Goal: Answer question/provide support: Share knowledge or assist other users

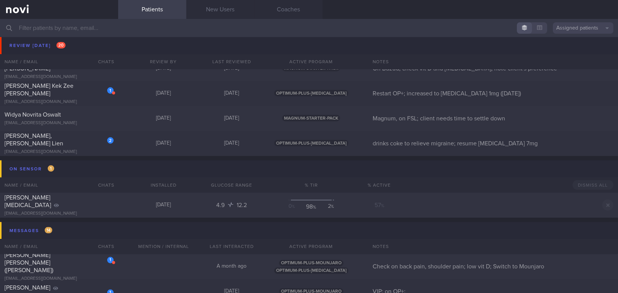
scroll to position [2687, 0]
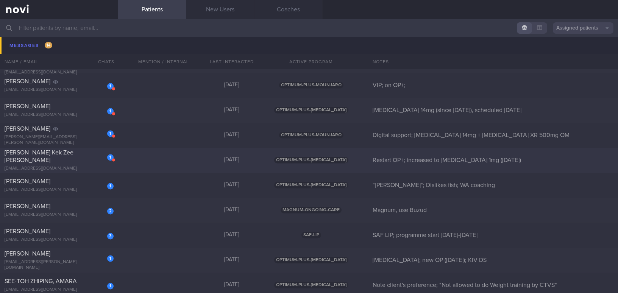
click at [34, 160] on div "Kelvin Kek Zee Kang" at bounding box center [58, 156] width 107 height 15
select select "7"
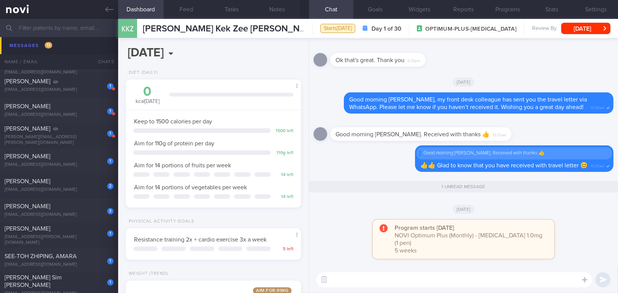
scroll to position [89, 157]
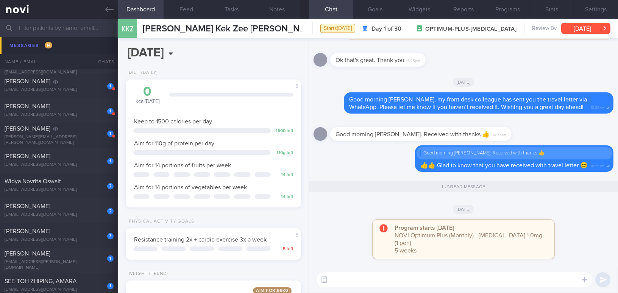
click at [484, 31] on button "[DATE]" at bounding box center [586, 28] width 49 height 11
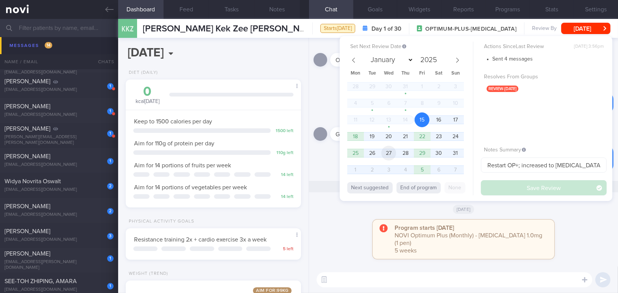
click at [388, 153] on span "27" at bounding box center [389, 153] width 15 height 15
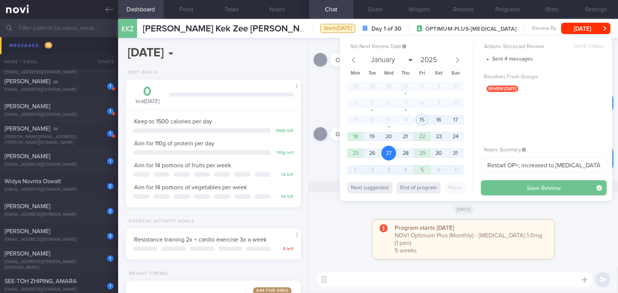
click at [484, 183] on button "Save Review" at bounding box center [544, 187] width 126 height 15
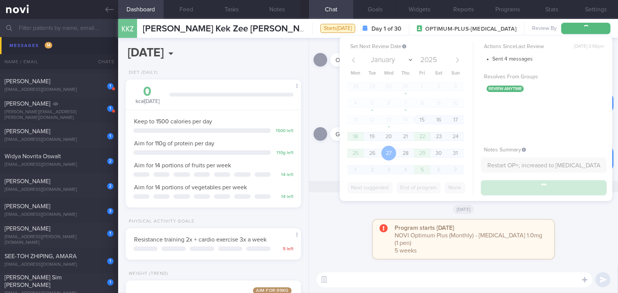
scroll to position [2662, 0]
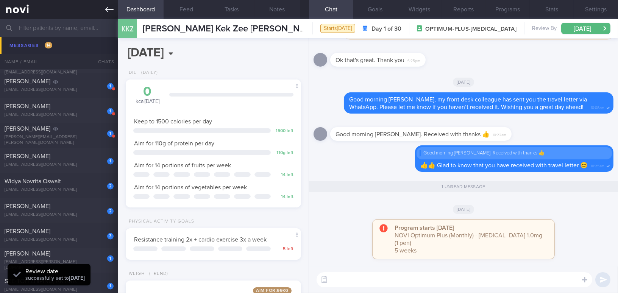
click at [103, 9] on link at bounding box center [59, 9] width 118 height 19
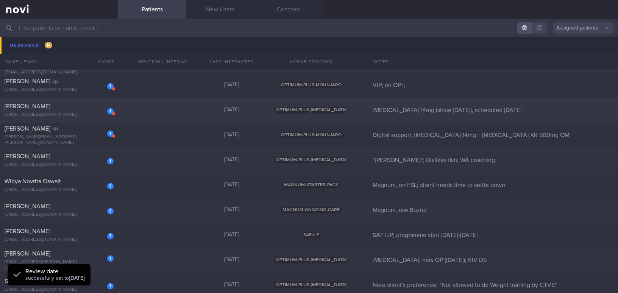
click at [62, 113] on div "[EMAIL_ADDRESS][DOMAIN_NAME]" at bounding box center [59, 116] width 109 height 6
select select "7"
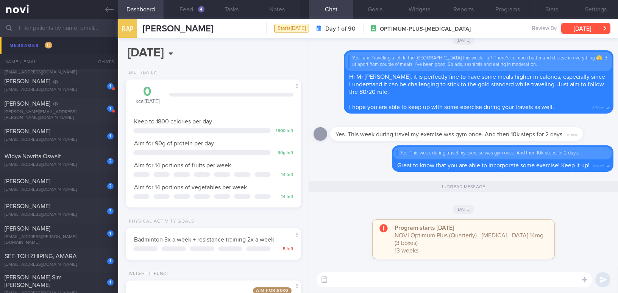
click at [484, 29] on button "[DATE]" at bounding box center [586, 28] width 49 height 11
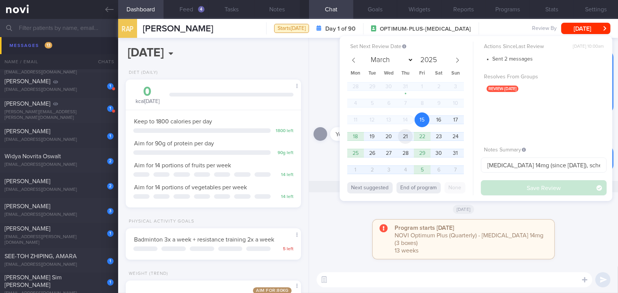
click at [404, 136] on span "21" at bounding box center [405, 136] width 15 height 15
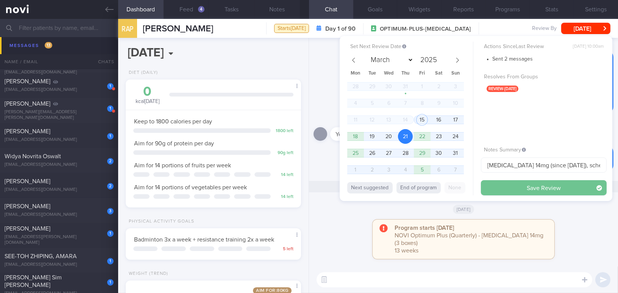
click at [484, 184] on button "Save Review" at bounding box center [544, 187] width 126 height 15
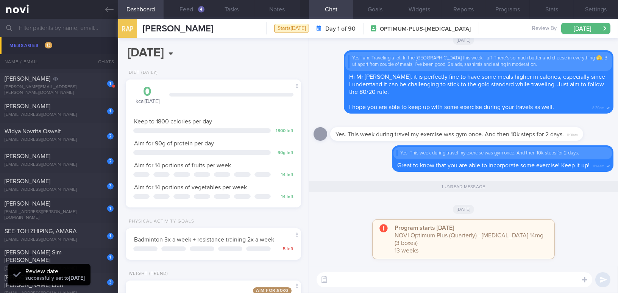
scroll to position [2637, 0]
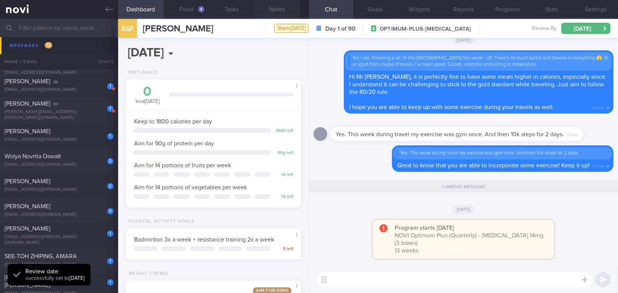
click at [275, 9] on button "Notes" at bounding box center [277, 9] width 45 height 19
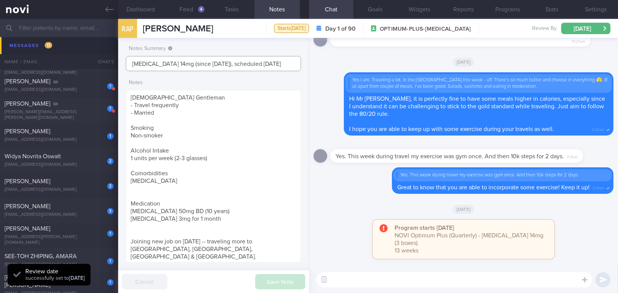
drag, startPoint x: 216, startPoint y: 64, endPoint x: 280, endPoint y: 63, distance: 64.8
click at [280, 63] on input "Rybelsus 14mg (since 30/4/25), scheduled 21/8/25" at bounding box center [213, 63] width 175 height 15
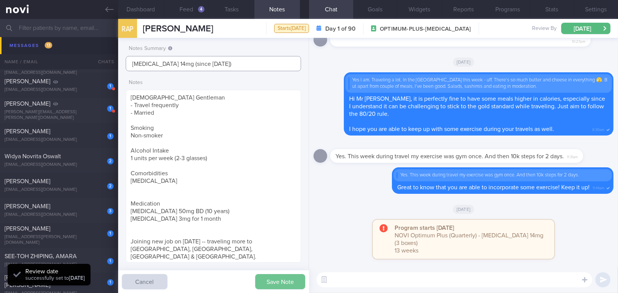
type input "[MEDICAL_DATA] 14mg (since [DATE])"
click at [280, 268] on button "Save Note" at bounding box center [280, 281] width 50 height 15
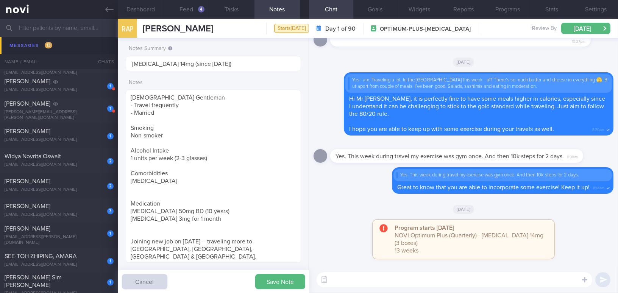
type input "[MEDICAL_DATA] 14mg (since [DATE])"
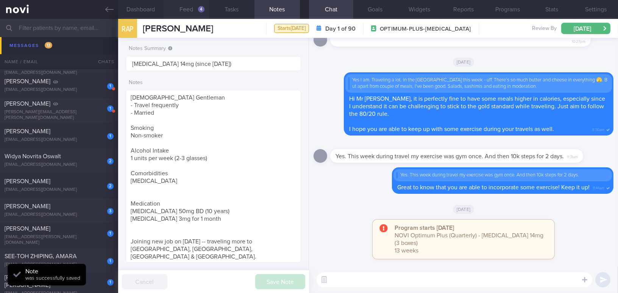
click at [182, 14] on button "Feed 4" at bounding box center [186, 9] width 45 height 19
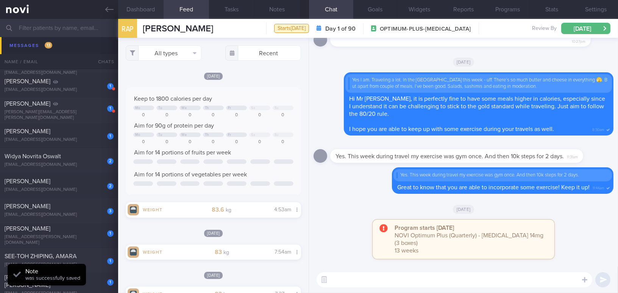
click at [146, 7] on button "Dashboard" at bounding box center [140, 9] width 45 height 19
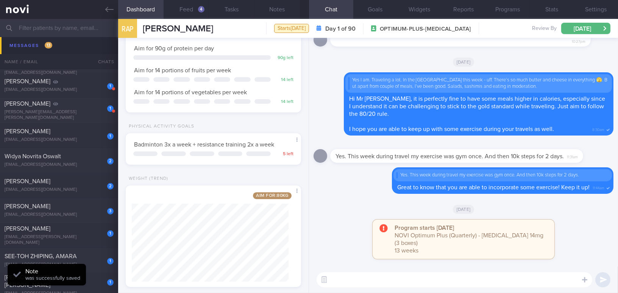
scroll to position [108, 0]
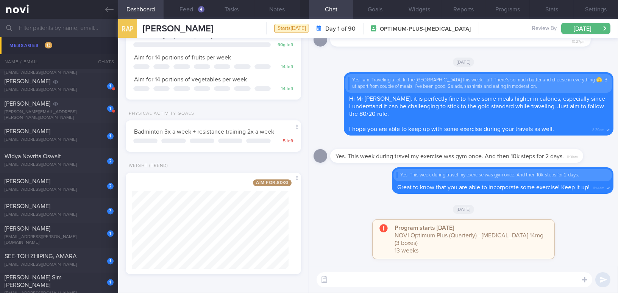
click at [417, 268] on textarea at bounding box center [455, 279] width 276 height 15
click at [191, 9] on button "Feed 4" at bounding box center [186, 9] width 45 height 19
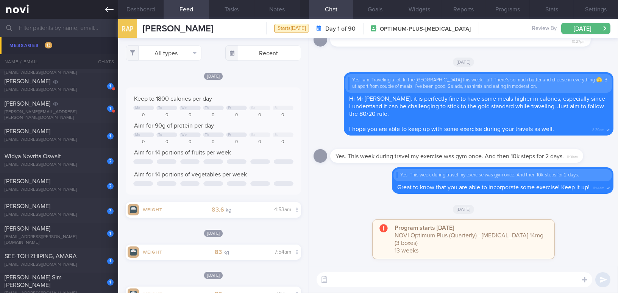
click at [107, 11] on icon at bounding box center [109, 9] width 8 height 5
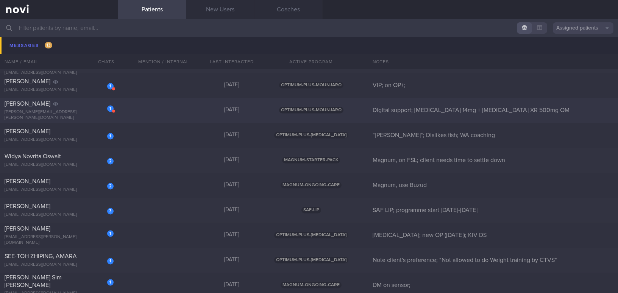
click at [46, 112] on div "julia.thyagarajan@gmail.com" at bounding box center [59, 115] width 109 height 11
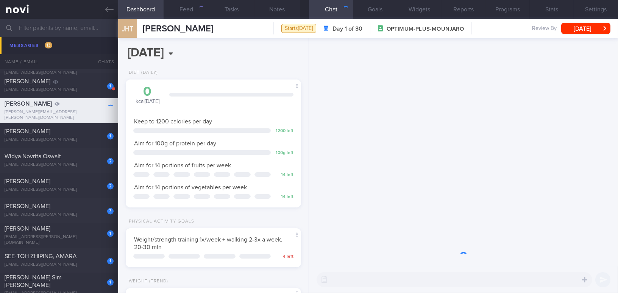
scroll to position [89, 157]
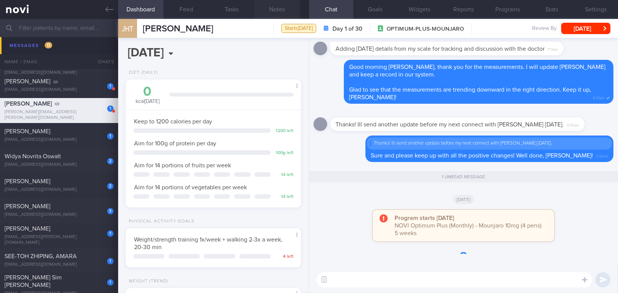
click at [283, 5] on button "Notes" at bounding box center [277, 9] width 45 height 19
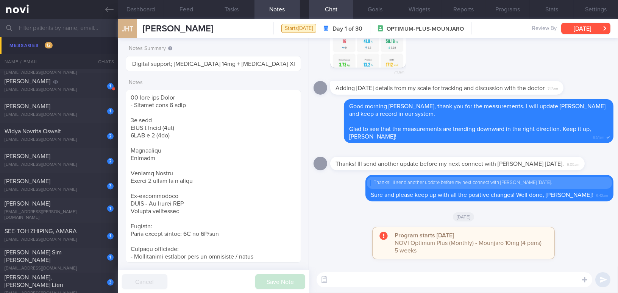
click at [484, 29] on button "[DATE]" at bounding box center [586, 28] width 49 height 11
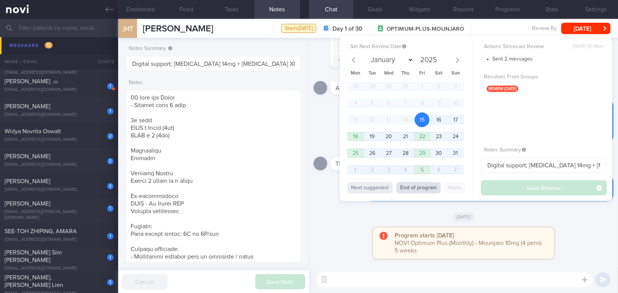
click at [429, 188] on button "End of program" at bounding box center [419, 187] width 44 height 11
select select "8"
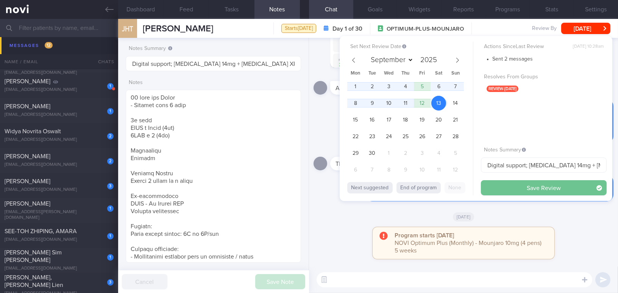
click at [484, 186] on button "Save Review" at bounding box center [544, 187] width 126 height 15
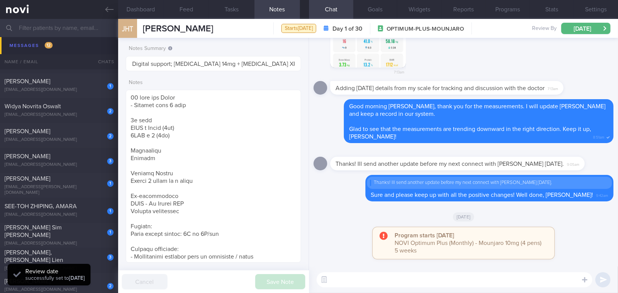
scroll to position [2612, 0]
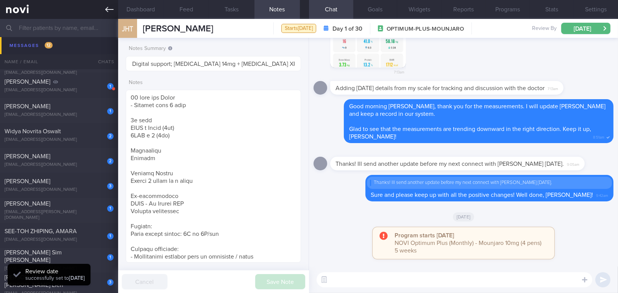
click at [109, 13] on icon at bounding box center [109, 9] width 8 height 8
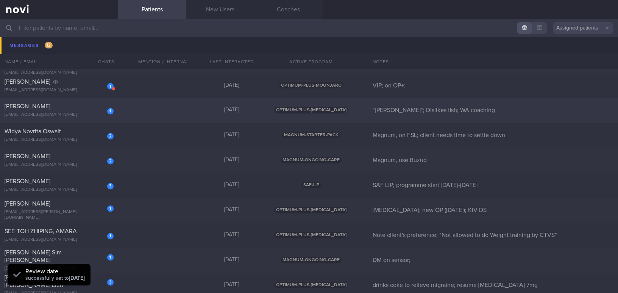
click at [72, 110] on div "[PERSON_NAME]" at bounding box center [58, 107] width 107 height 8
select select "7"
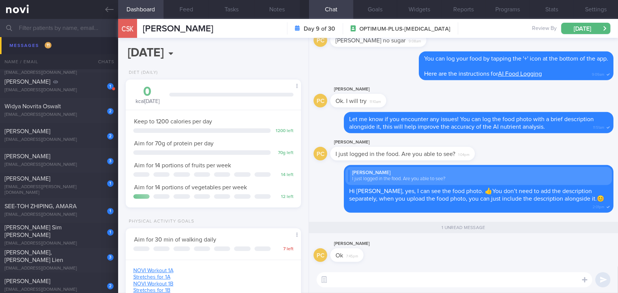
scroll to position [89, 157]
click at [386, 268] on textarea at bounding box center [455, 279] width 276 height 15
click at [199, 6] on button "Feed" at bounding box center [186, 9] width 45 height 19
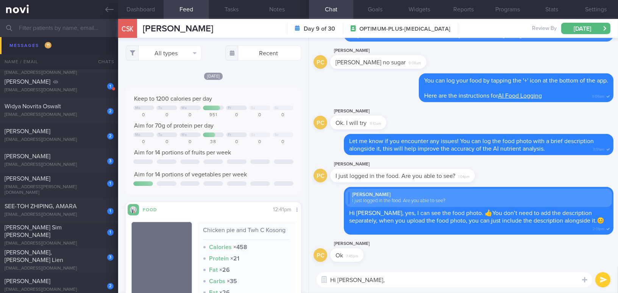
click at [375, 268] on textarea "Hi Phyllis," at bounding box center [455, 279] width 276 height 15
type textarea "Hi Phyllis, do you encounter any issues with your food logging so far?"
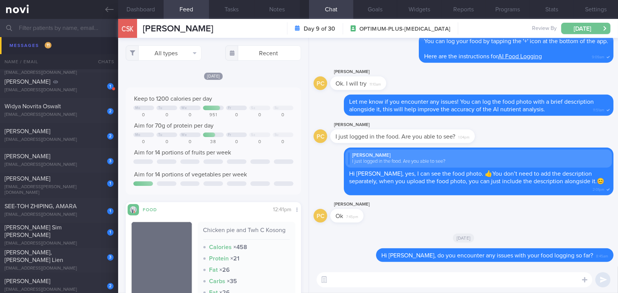
click at [484, 29] on button "[DATE]" at bounding box center [586, 28] width 49 height 11
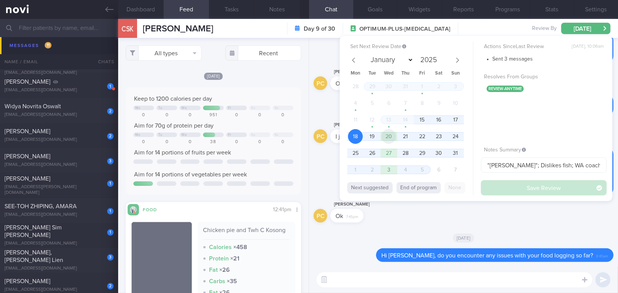
click at [382, 138] on span "20" at bounding box center [389, 136] width 15 height 15
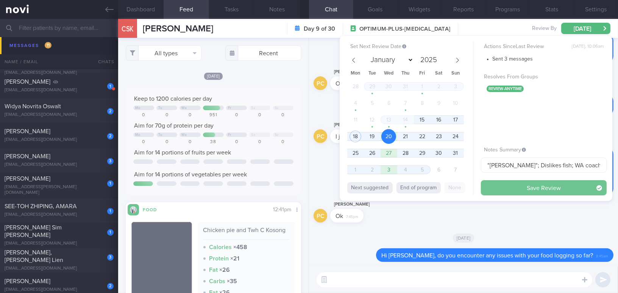
click at [484, 187] on button "Save Review" at bounding box center [544, 187] width 126 height 15
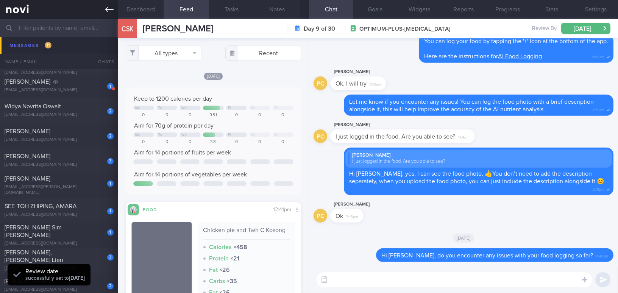
click at [108, 9] on icon at bounding box center [109, 9] width 8 height 5
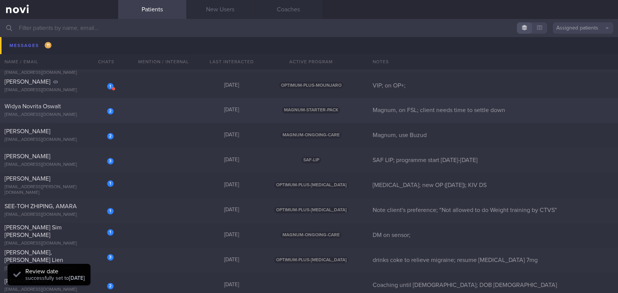
click at [67, 108] on div "Widya Novrita Oswalt" at bounding box center [58, 107] width 107 height 8
select select "7"
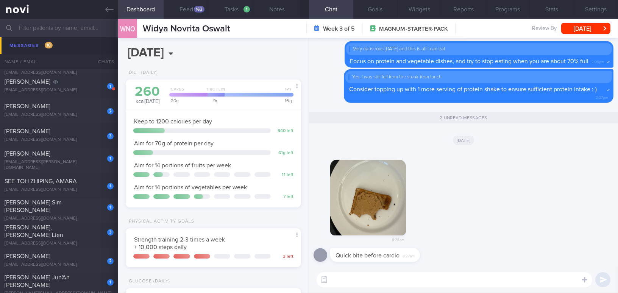
scroll to position [80, 160]
click at [196, 9] on div "162" at bounding box center [199, 9] width 11 height 6
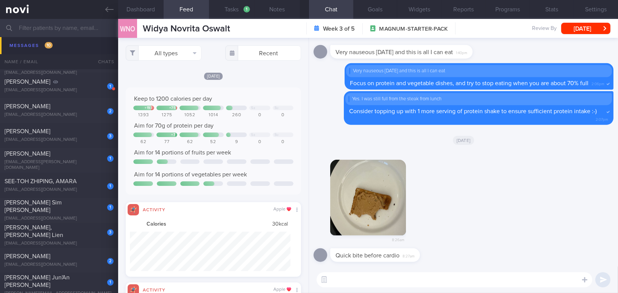
scroll to position [39, 160]
click at [159, 52] on button "All types" at bounding box center [164, 52] width 76 height 15
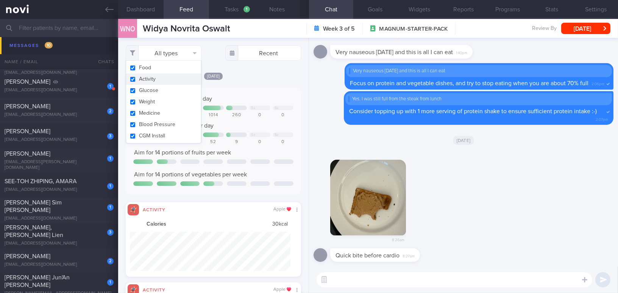
click at [132, 80] on button "Activity" at bounding box center [163, 79] width 75 height 11
checkbox input "false"
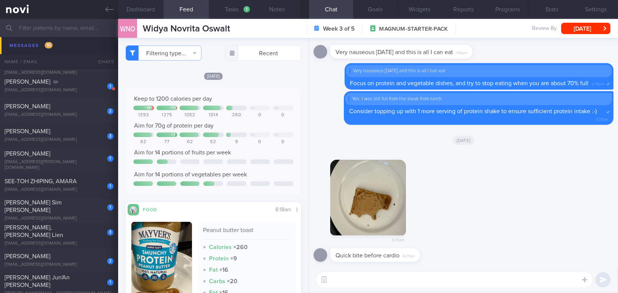
click at [254, 88] on div "Keep to 1200 calories per day + 193 + 75 Sa Su 1393 1275 1052 1014 260 0 0 Aim …" at bounding box center [213, 141] width 175 height 107
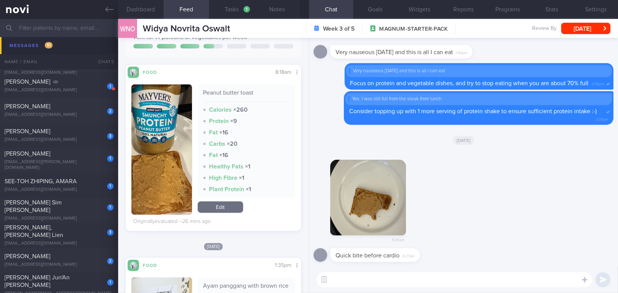
click at [143, 164] on button "button" at bounding box center [161, 150] width 61 height 130
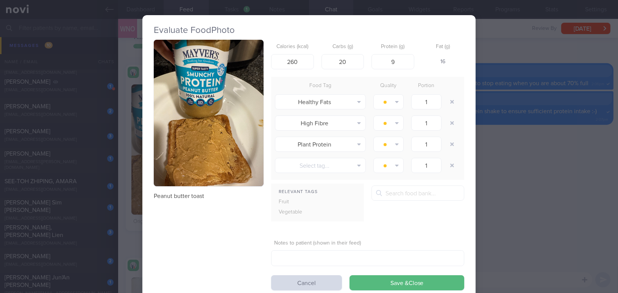
click at [172, 150] on button "button" at bounding box center [209, 113] width 110 height 147
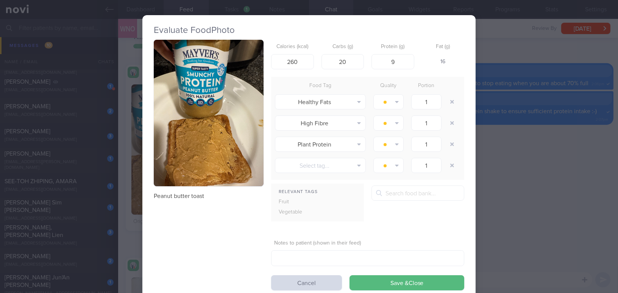
click at [484, 226] on div "Evaluate Food Photo Peanut butter toast Calories (kcal) 260 Carbs (g) 20 Protei…" at bounding box center [309, 146] width 618 height 293
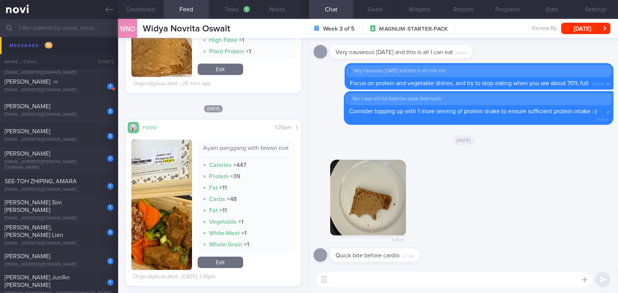
click at [405, 268] on textarea at bounding box center [455, 279] width 276 height 15
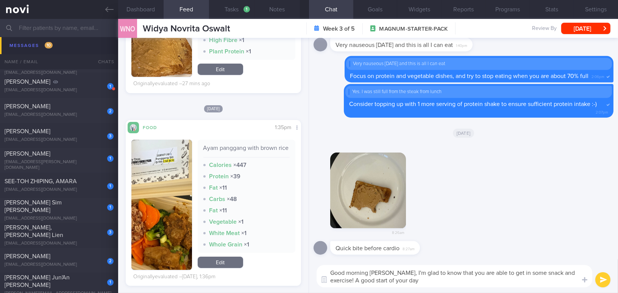
drag, startPoint x: 389, startPoint y: 275, endPoint x: 398, endPoint y: 283, distance: 11.3
click at [398, 268] on textarea "Good morning Widya, I'm glad to know that you are able to get in some snack and…" at bounding box center [455, 276] width 276 height 22
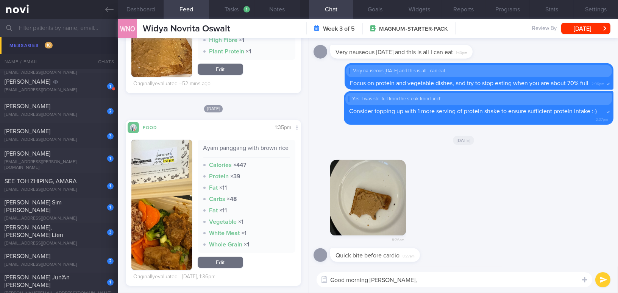
paste textarea "I'm glad to know that you were able to get in some snacks and exercise! A good …"
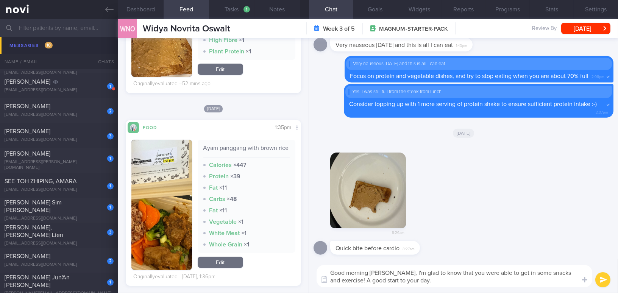
drag, startPoint x: 502, startPoint y: 272, endPoint x: 544, endPoint y: 273, distance: 42.1
click at [484, 268] on textarea "Good morning Widya, I'm glad to know that you were able to get in some snacks a…" at bounding box center [455, 276] width 276 height 22
click at [406, 268] on textarea "Good morning Widya, I'm glad to know that you were able to get a quick bite and…" at bounding box center [455, 276] width 276 height 22
type textarea "Good morning Widya, I'm glad to know that you were able to get a quick bite and…"
click at [484, 268] on button "submit" at bounding box center [603, 279] width 15 height 15
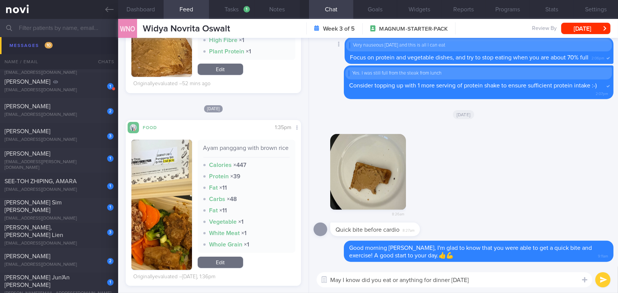
type textarea "May I know did you eat or anything for dinner yesterday?"
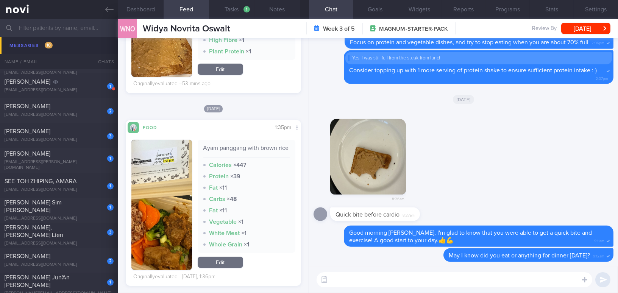
paste textarea "I noticed there were low glucose readings at around 9 pm last night. Did you ma…"
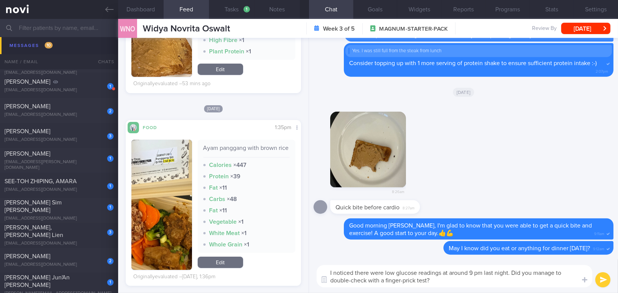
drag, startPoint x: 449, startPoint y: 273, endPoint x: 471, endPoint y: 274, distance: 21.7
click at [471, 268] on textarea "I noticed there were low glucose readings at around 9 pm last night. Did you ma…" at bounding box center [455, 276] width 276 height 22
type textarea "I noticed there were low glucose readings at ~9+pm last night. Did you manage t…"
click at [484, 268] on button "submit" at bounding box center [603, 279] width 15 height 15
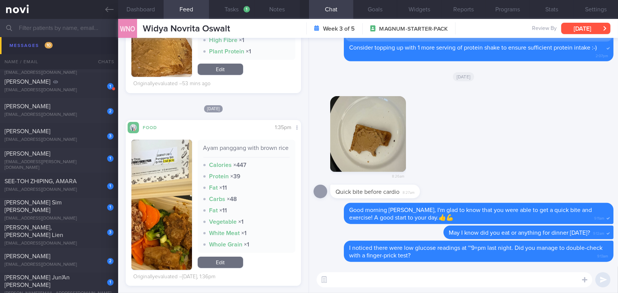
click at [484, 33] on button "[DATE]" at bounding box center [586, 28] width 49 height 11
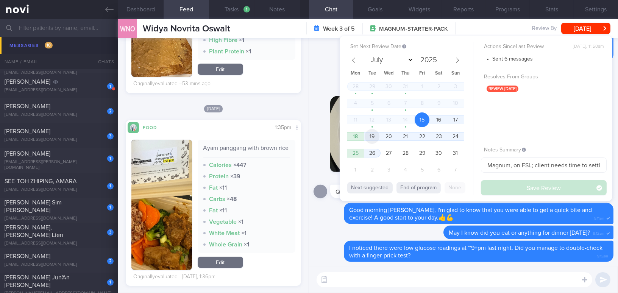
click at [374, 136] on span "19" at bounding box center [372, 136] width 15 height 15
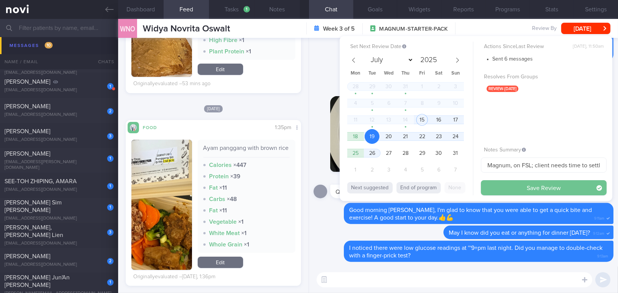
click at [484, 185] on button "Save Review" at bounding box center [544, 187] width 126 height 15
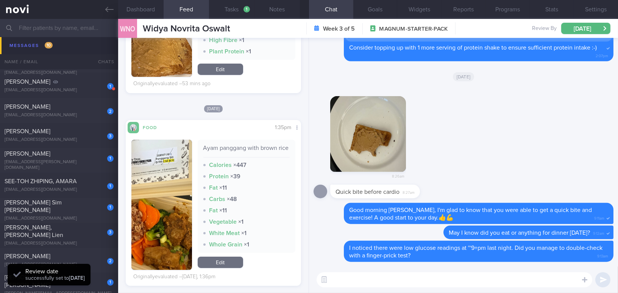
scroll to position [80, 160]
click at [106, 10] on icon at bounding box center [109, 9] width 8 height 5
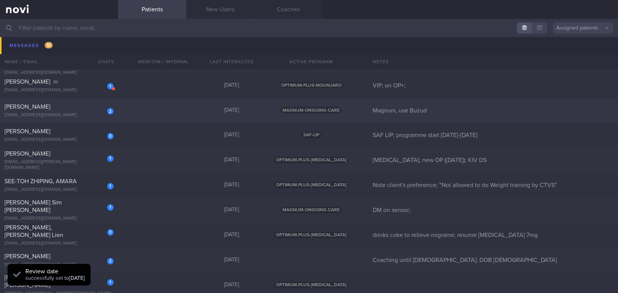
click at [73, 108] on div "[PERSON_NAME]" at bounding box center [58, 107] width 107 height 8
select select "7"
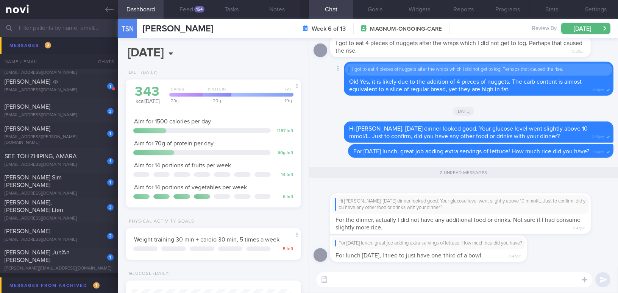
scroll to position [80, 160]
click at [198, 8] on div "154" at bounding box center [199, 9] width 10 height 6
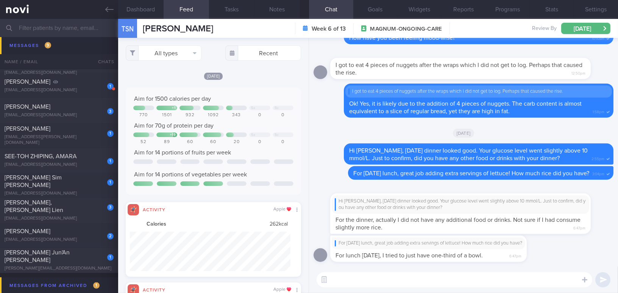
scroll to position [39, 160]
drag, startPoint x: 364, startPoint y: 239, endPoint x: 425, endPoint y: 241, distance: 61.4
click at [425, 241] on div "For today’s lunch, great job adding extra servings of lettuce! How much rice di…" at bounding box center [439, 249] width 219 height 27
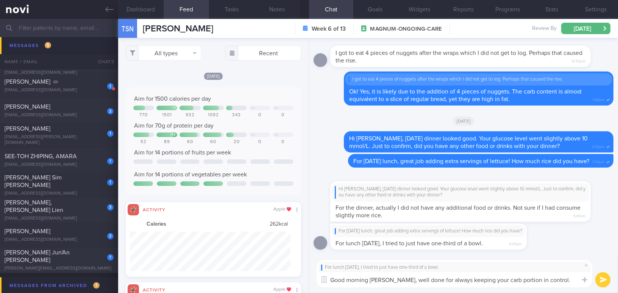
scroll to position [0, 0]
drag, startPoint x: 394, startPoint y: 277, endPoint x: 556, endPoint y: 275, distance: 162.6
click at [484, 268] on textarea "Good morning Ms Tan, well done for always keeping your carb portion in control." at bounding box center [455, 279] width 276 height 15
click at [398, 268] on textarea "Good morning Ms Tan, well done for always keeping your carb portion in control." at bounding box center [455, 279] width 276 height 15
drag, startPoint x: 394, startPoint y: 279, endPoint x: 551, endPoint y: 282, distance: 157.7
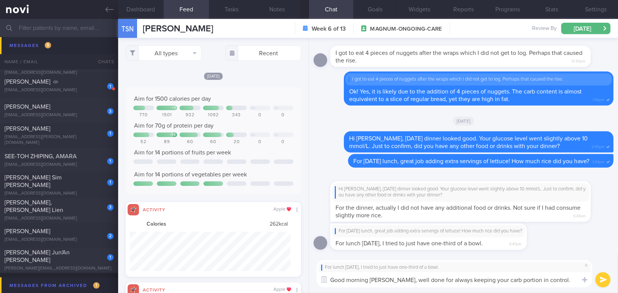
click at [484, 268] on textarea "Good morning Ms Tan, well done for always keeping your carb portion in control." at bounding box center [455, 279] width 276 height 15
paste textarea "Great job always keeping your carb portions under control!"
click at [396, 268] on textarea "Good morning Ms Tan, Great job always keeping your carb portions under control!" at bounding box center [455, 279] width 276 height 15
type textarea "Good morning Ms Tan, great job always keeping your carb portions under control!"
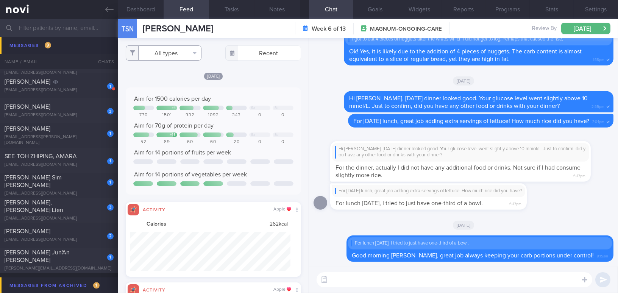
click at [160, 59] on button "All types" at bounding box center [164, 52] width 76 height 15
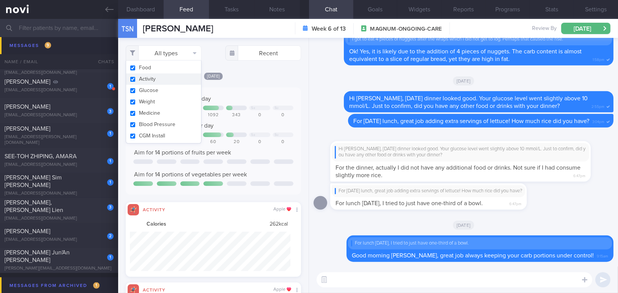
click at [132, 80] on button "Activity" at bounding box center [163, 79] width 75 height 11
checkbox input "false"
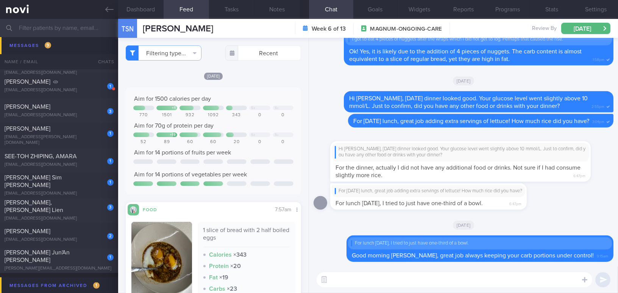
click at [272, 85] on div "Today Aim for 1500 calories per day + 1 Sa Su 770 1501 932 1092 343 0 0 Aim for…" at bounding box center [213, 224] width 175 height 304
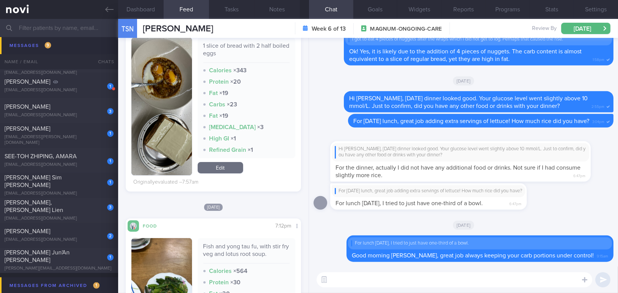
scroll to position [103, 0]
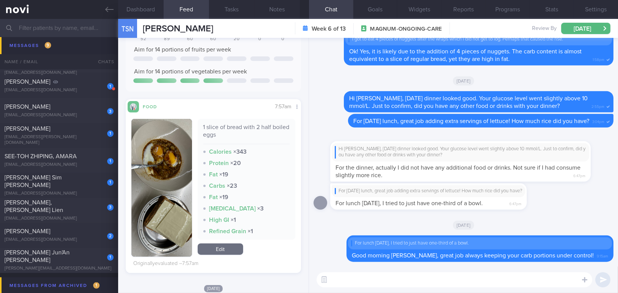
click at [353, 268] on textarea at bounding box center [455, 279] width 276 height 15
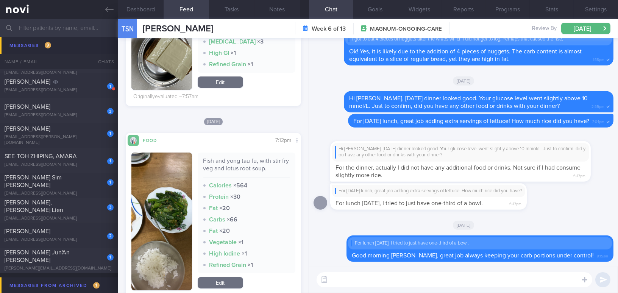
scroll to position [344, 0]
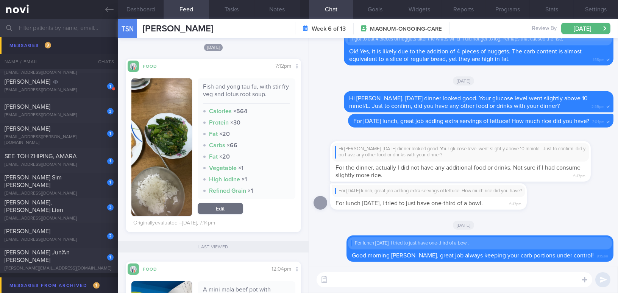
click at [155, 189] on img "button" at bounding box center [161, 147] width 61 height 138
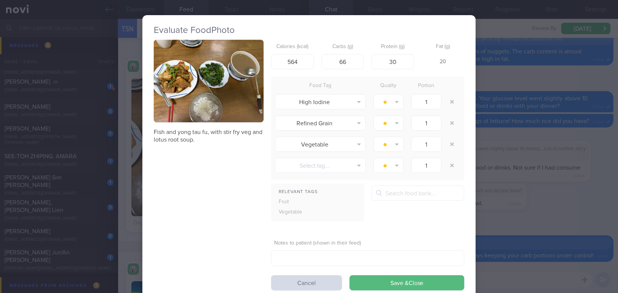
click at [484, 203] on div "Evaluate Food Photo Fish and yong tau fu, with stir fry veg and lotus root soup…" at bounding box center [309, 146] width 618 height 293
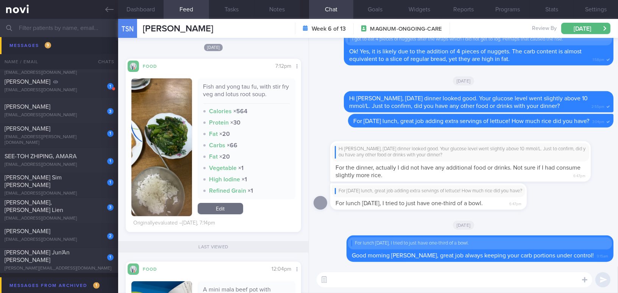
click at [411, 268] on textarea at bounding box center [455, 279] width 276 height 15
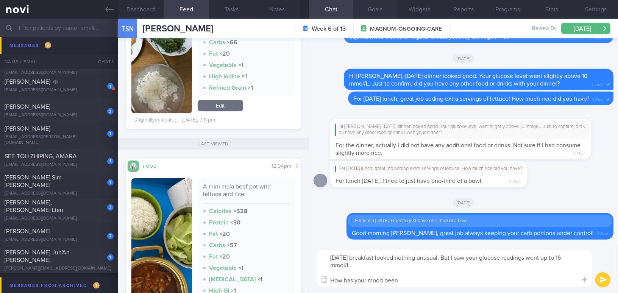
type textarea "Today's breakfast looked nothing unusual. But I saw your glucose readings went …"
drag, startPoint x: 407, startPoint y: 281, endPoint x: 310, endPoint y: 258, distance: 99.2
click at [310, 258] on div "Today's breakfast looked nothing unusual. But I saw your glucose readings went …" at bounding box center [463, 268] width 309 height 49
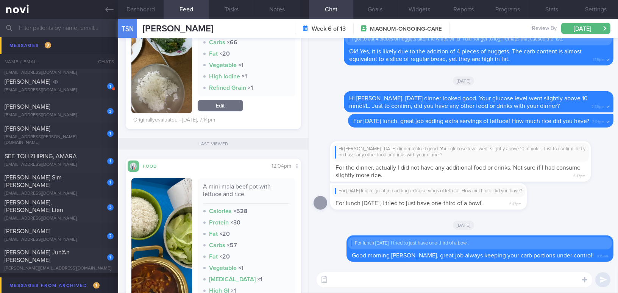
click at [383, 268] on textarea at bounding box center [455, 279] width 276 height 15
paste textarea "Today's breakfast looked normal, but I noticed your glucose readings went up to…"
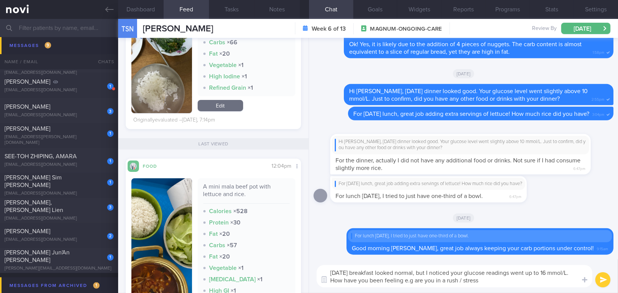
type textarea "Today's breakfast looked normal, but I noticed your glucose readings went up to…"
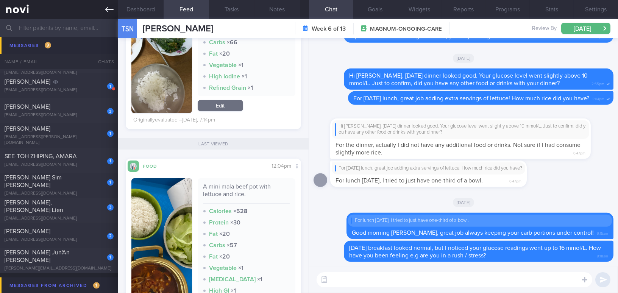
click at [112, 11] on icon at bounding box center [109, 9] width 8 height 8
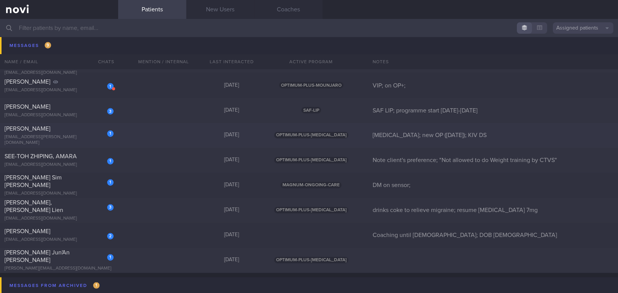
click at [50, 132] on span "Nisha Purushothaman" at bounding box center [28, 129] width 46 height 6
select select "7"
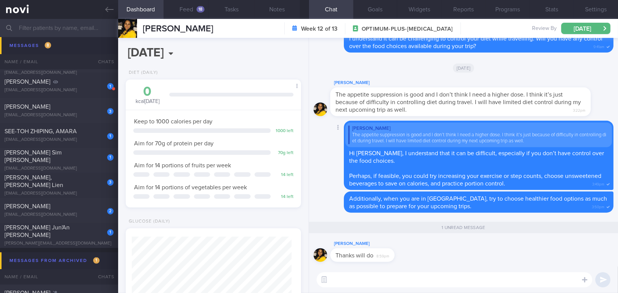
scroll to position [80, 160]
click at [194, 10] on button "Feed 18" at bounding box center [186, 9] width 45 height 19
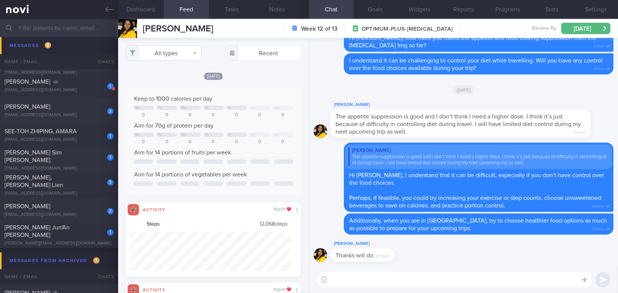
scroll to position [378895, 378774]
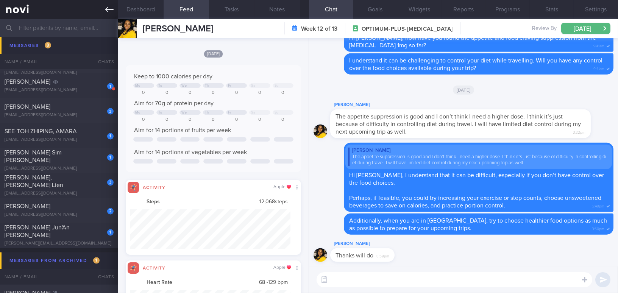
click at [106, 8] on icon at bounding box center [109, 9] width 8 height 5
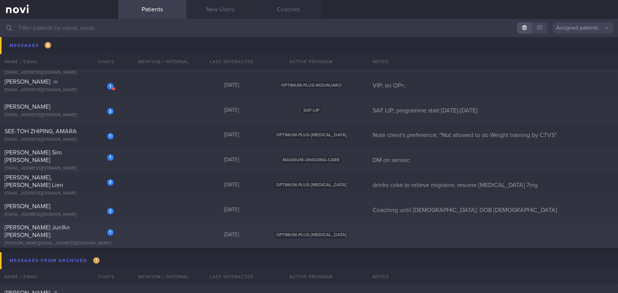
click at [64, 235] on div "1 Lim Jun'An Vincent vincent.limja@gmail.com" at bounding box center [59, 235] width 118 height 23
select select "7"
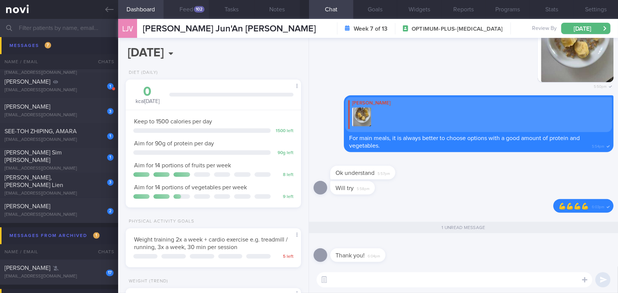
click at [185, 8] on button "Feed 102" at bounding box center [186, 9] width 45 height 19
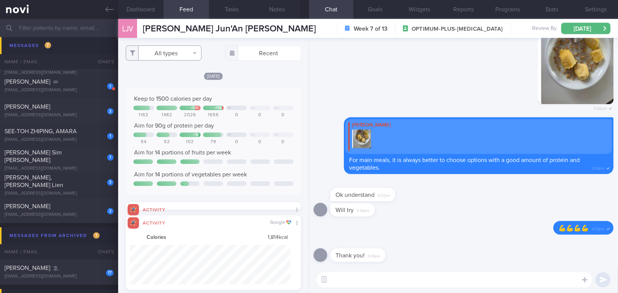
click at [160, 52] on button "All types" at bounding box center [164, 52] width 76 height 15
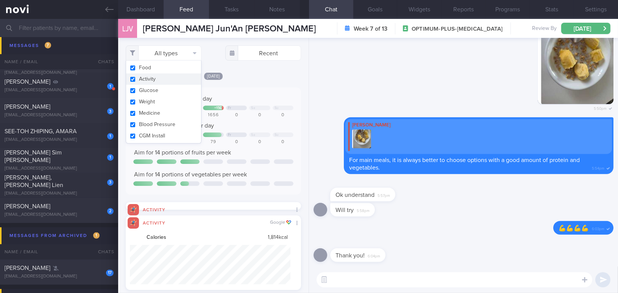
click at [133, 78] on button "Activity" at bounding box center [163, 79] width 75 height 11
checkbox input "false"
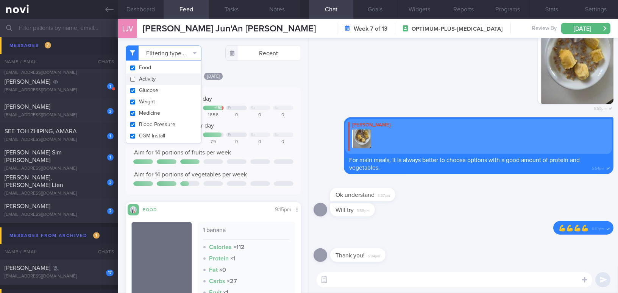
click at [268, 89] on div "Keep to 1500 calories per day + 526 + 156 Fr Sa Su 1163 1482 2026 1656 0 0 0 Ai…" at bounding box center [213, 141] width 175 height 107
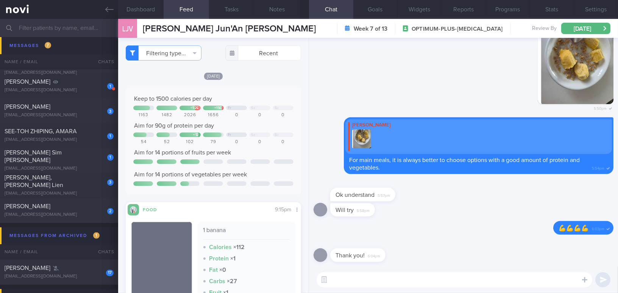
click at [399, 268] on textarea at bounding box center [455, 279] width 276 height 15
drag, startPoint x: 394, startPoint y: 280, endPoint x: 419, endPoint y: 280, distance: 24.3
click at [419, 268] on textarea "Good morning Vincent, hopefully" at bounding box center [455, 279] width 276 height 15
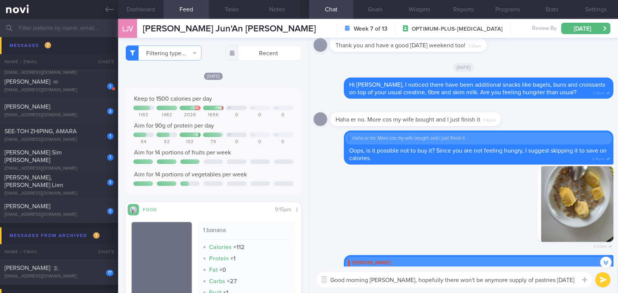
drag, startPoint x: 394, startPoint y: 281, endPoint x: 559, endPoint y: 276, distance: 164.5
click at [484, 268] on textarea "Good morning Vincent, hopefully there won't be anymore supply of pastries today" at bounding box center [455, 279] width 276 height 15
click at [405, 268] on textarea "Good morning Vincent, hopefully there won't be anymore supply of pastries today" at bounding box center [455, 279] width 276 height 15
drag, startPoint x: 394, startPoint y: 279, endPoint x: 567, endPoint y: 288, distance: 173.4
click at [484, 268] on div "Good morning Vincent, hopefully there won't be anymore supply of pastries today…" at bounding box center [463, 280] width 309 height 27
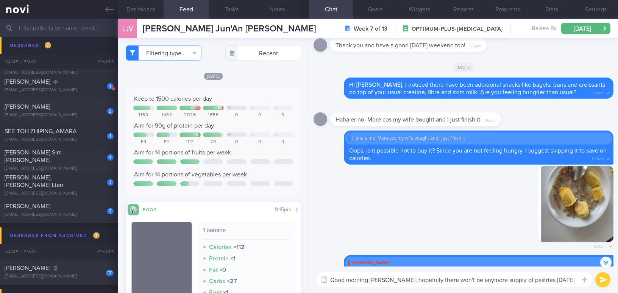
paste textarea "Hopefully, there won’t be any more pastries today."
click at [398, 268] on textarea "Good morning Vincent, Hopefully, there won’t be any more pastries today." at bounding box center [455, 279] width 276 height 15
click at [484, 268] on textarea "Good morning Vincent, hopefully, there won’t be any more pastries today." at bounding box center [455, 279] width 276 height 15
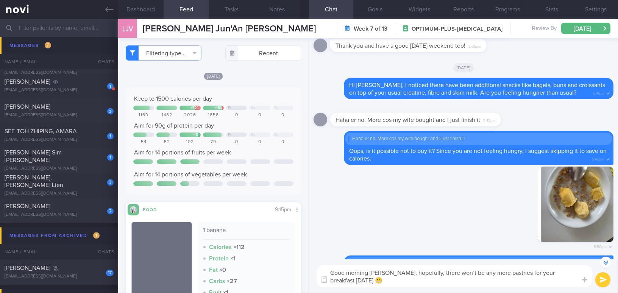
type textarea "Good morning [PERSON_NAME], hopefully, there won’t be any more pastries for you…"
click at [484, 268] on button "submit" at bounding box center [603, 279] width 15 height 15
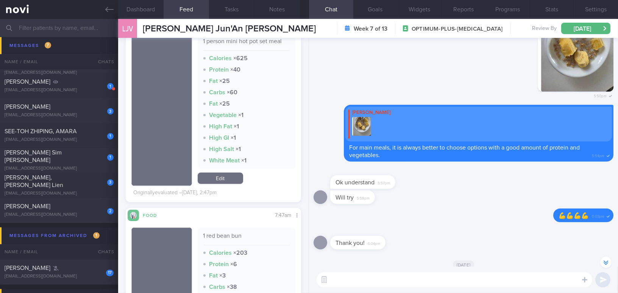
scroll to position [0, 0]
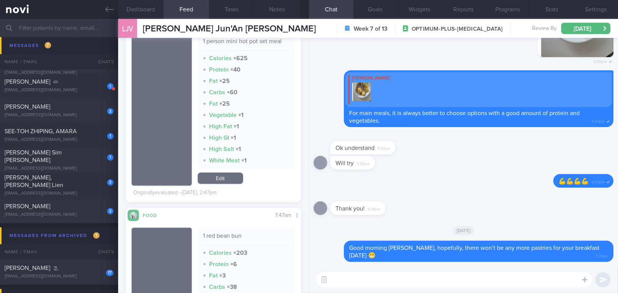
click at [388, 268] on textarea at bounding box center [455, 279] width 276 height 15
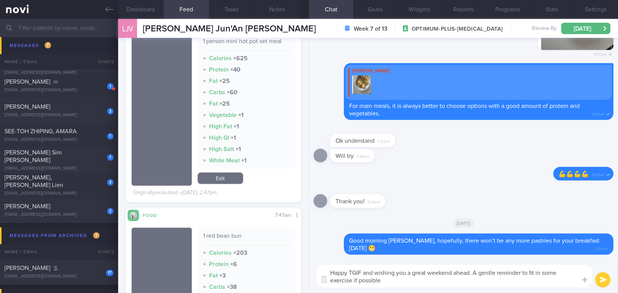
type textarea "Happy TGIF and wishing you a great weekend ahead. A gentle reminder to fit in s…"
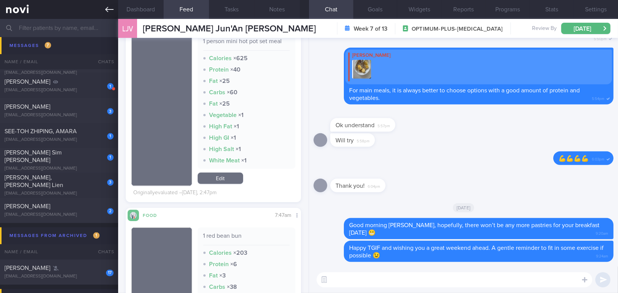
click at [108, 13] on icon at bounding box center [109, 9] width 8 height 8
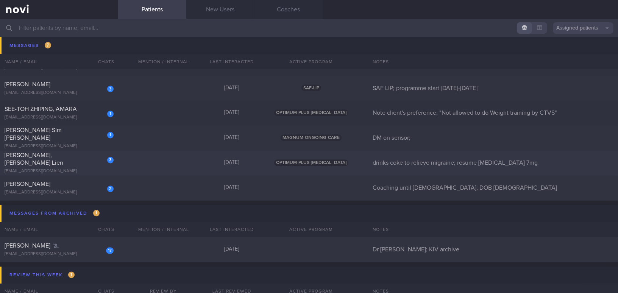
scroll to position [2621, 0]
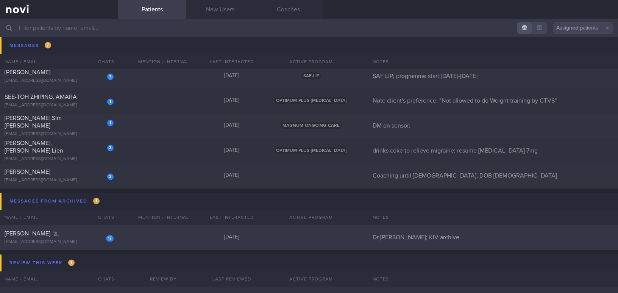
click at [84, 247] on div "17 Christine Chau Shi Min kurisuteinchau@gmail.com 3 months ago Dr Christine; K…" at bounding box center [309, 237] width 618 height 25
select select "7"
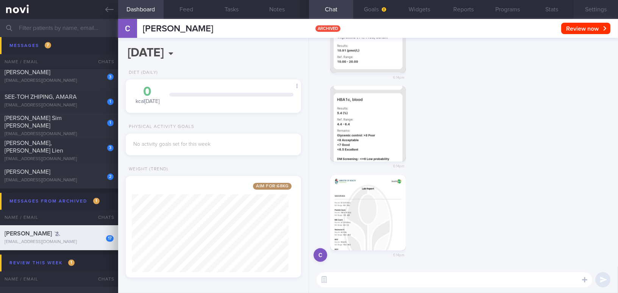
click at [484, 8] on button "Settings" at bounding box center [596, 9] width 44 height 19
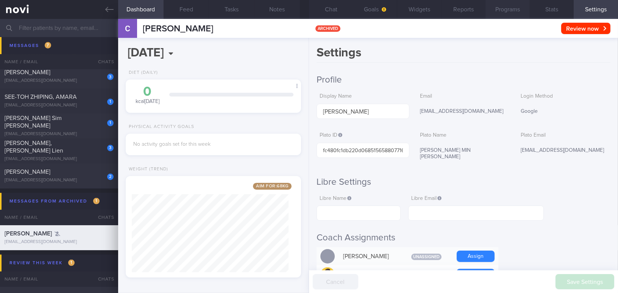
click at [484, 9] on button "Programs" at bounding box center [508, 9] width 44 height 19
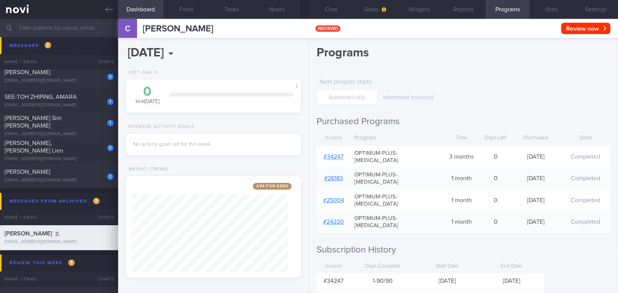
click at [336, 157] on link "# 34247" at bounding box center [334, 157] width 20 height 6
click at [484, 8] on button "Settings" at bounding box center [596, 9] width 44 height 19
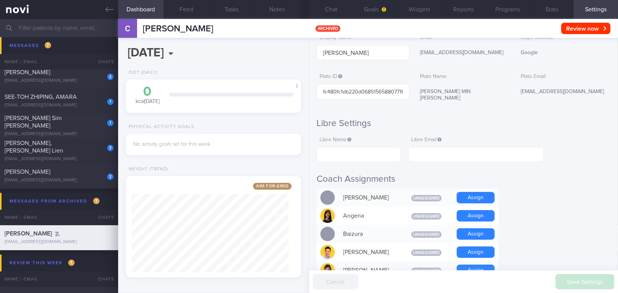
scroll to position [103, 0]
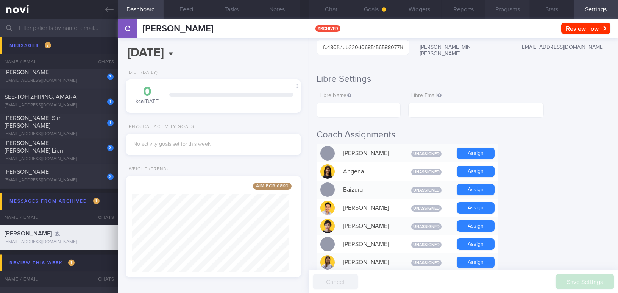
click at [484, 12] on button "Programs" at bounding box center [508, 9] width 44 height 19
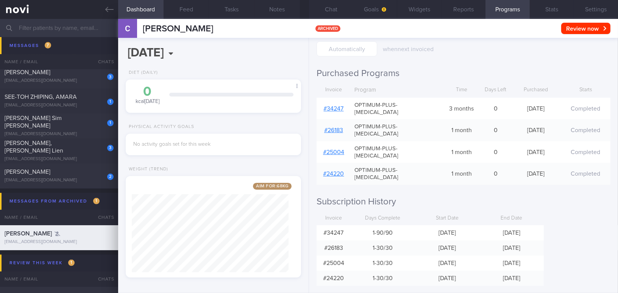
scroll to position [64, 0]
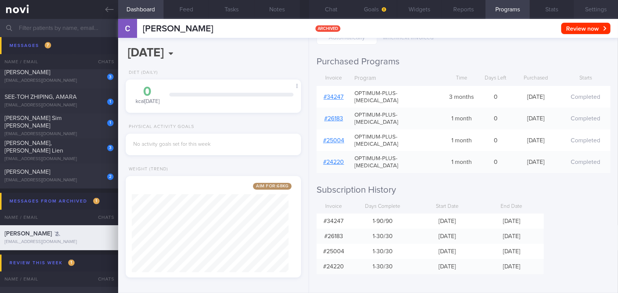
click at [484, 6] on button "Settings" at bounding box center [596, 9] width 44 height 19
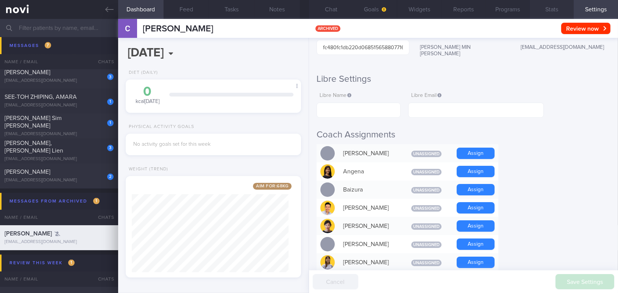
click at [484, 11] on button "Stats" at bounding box center [552, 9] width 44 height 19
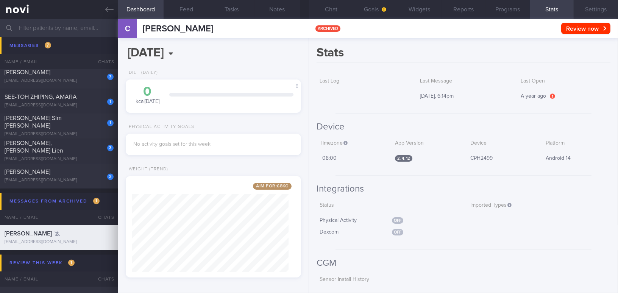
click at [484, 13] on button "Settings" at bounding box center [596, 9] width 44 height 19
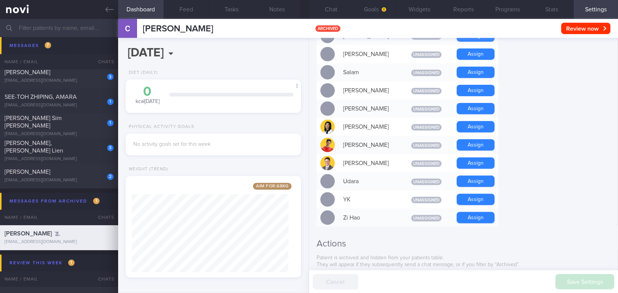
scroll to position [638, 0]
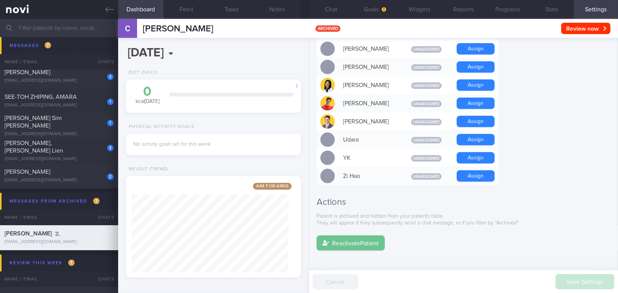
click at [368, 236] on button "Reactivate Patient" at bounding box center [351, 243] width 68 height 15
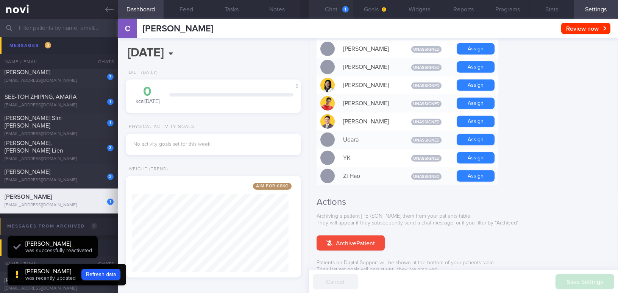
click at [326, 9] on button "Chat 1" at bounding box center [331, 9] width 44 height 19
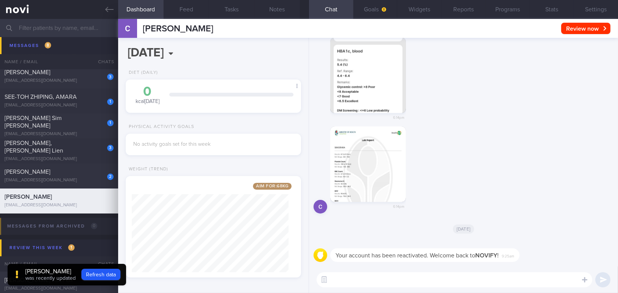
click at [376, 177] on button "button" at bounding box center [368, 165] width 76 height 76
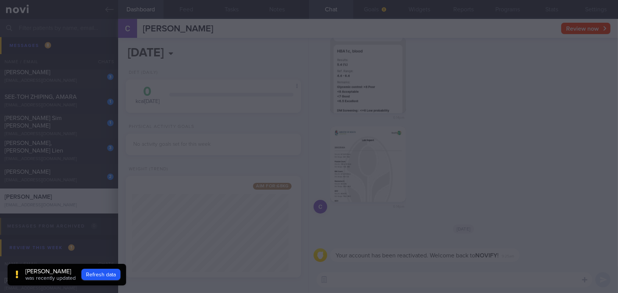
scroll to position [668, 0]
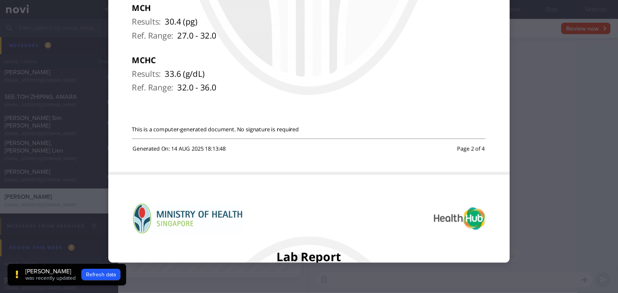
click at [484, 183] on div at bounding box center [309, 146] width 618 height 293
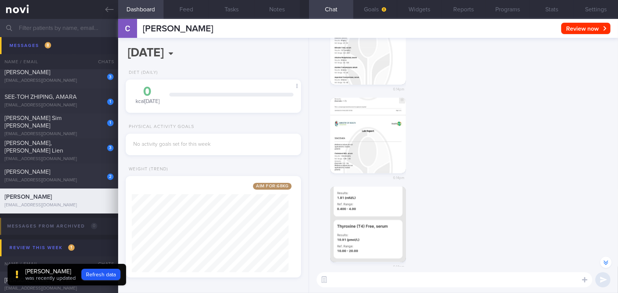
scroll to position [-257, 0]
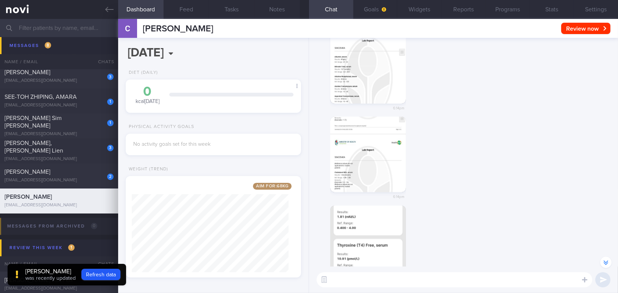
click at [373, 172] on button "button" at bounding box center [368, 155] width 76 height 76
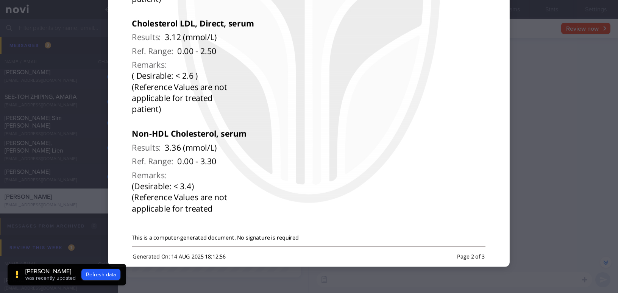
scroll to position [668, 0]
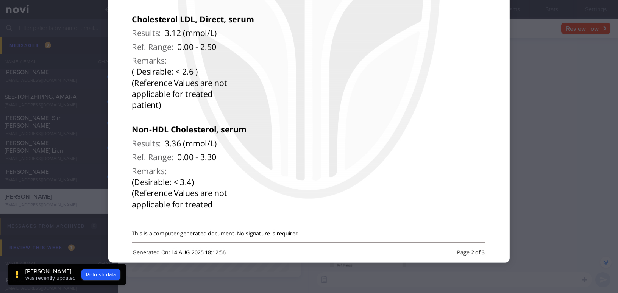
click at [484, 182] on div at bounding box center [309, 146] width 618 height 293
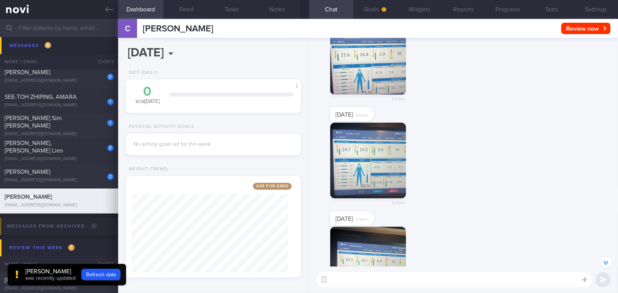
scroll to position [-904, 0]
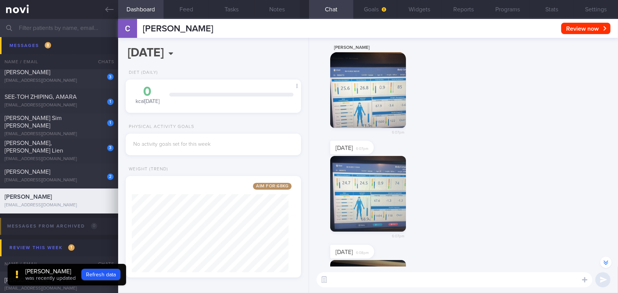
click at [366, 109] on button "button" at bounding box center [368, 90] width 76 height 76
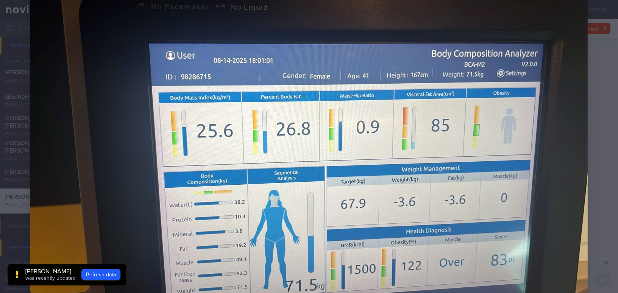
scroll to position [78, 0]
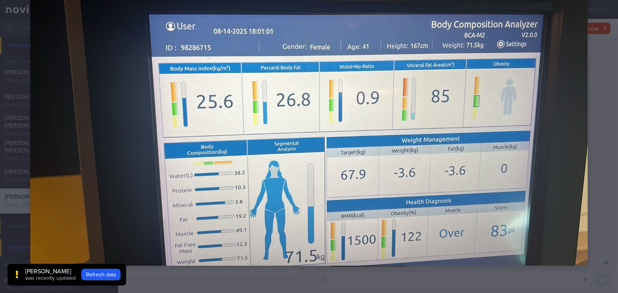
click at [484, 219] on img at bounding box center [309, 109] width 558 height 314
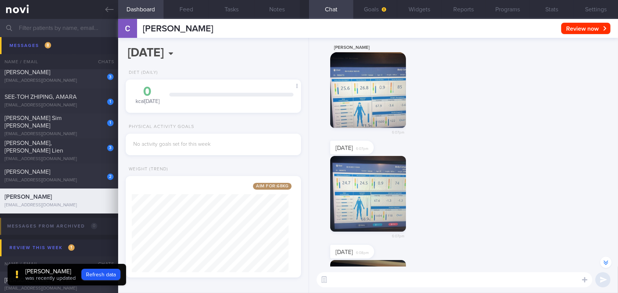
click at [357, 104] on button "button" at bounding box center [368, 90] width 76 height 76
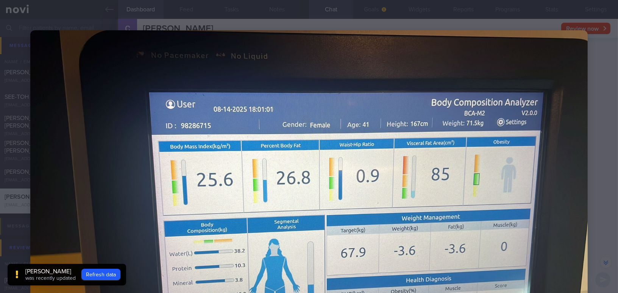
click at [484, 192] on img at bounding box center [309, 187] width 558 height 314
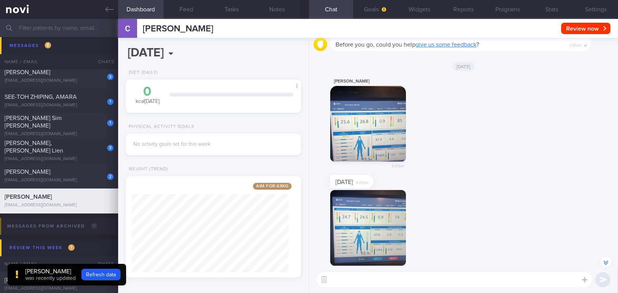
scroll to position [-1075, 0]
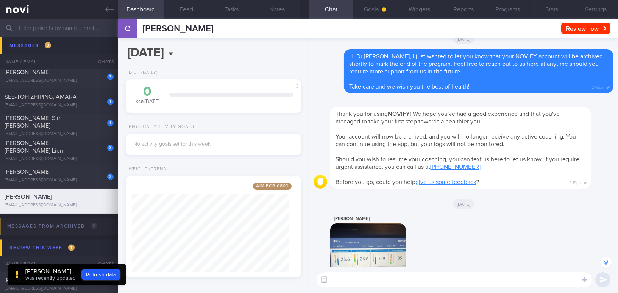
click at [412, 268] on textarea at bounding box center [455, 279] width 276 height 15
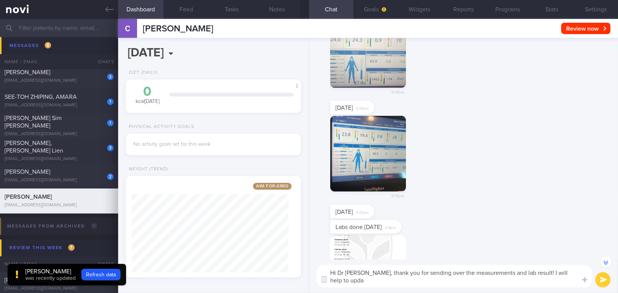
scroll to position [-567, 0]
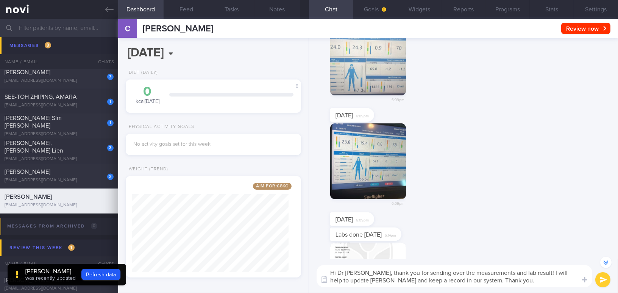
drag, startPoint x: 372, startPoint y: 272, endPoint x: 499, endPoint y: 281, distance: 126.5
click at [484, 268] on textarea "Hi Dr Christine, thank you for sending over the measurements and lab result! I …" at bounding box center [455, 276] width 276 height 22
click at [381, 268] on textarea "Hi Dr Christine, thank you for sending over the measurements and lab result! I …" at bounding box center [455, 276] width 276 height 22
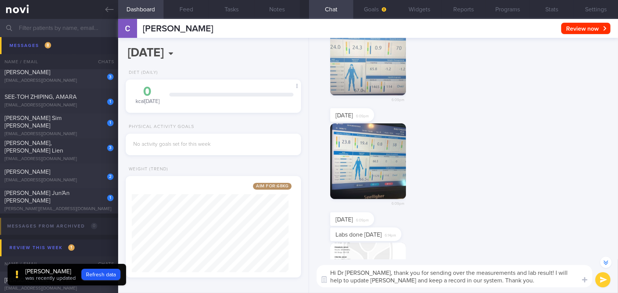
drag, startPoint x: 372, startPoint y: 272, endPoint x: 504, endPoint y: 282, distance: 132.2
click at [484, 268] on textarea "Hi Dr Christine, thank you for sending over the measurements and lab result! I …" at bounding box center [455, 276] width 276 height 22
paste textarea "Thank you for sending over the measurements and lab results! I’ll update Dr. Ye…"
click at [374, 268] on textarea "Hi Dr Christine, Thank you for sending over the measurements and lab results! I…" at bounding box center [455, 276] width 276 height 22
click at [484, 268] on textarea "Hi Dr Christine, thank you for sending over the measurements and lab results! I…" at bounding box center [455, 276] width 276 height 22
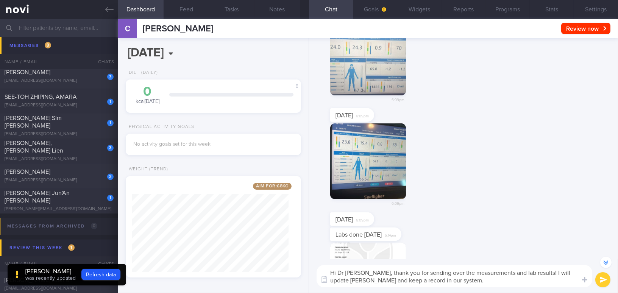
click at [484, 268] on textarea "Hi Dr Christine, thank you for sending over the measurements and lab results! I…" at bounding box center [455, 276] width 276 height 22
type textarea "Hi Dr [PERSON_NAME], thank you for sending over the measurements and lab result…"
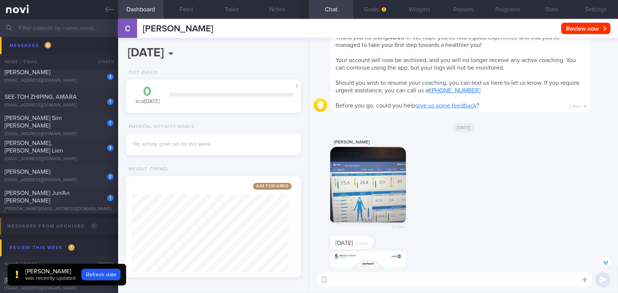
scroll to position [-516, 0]
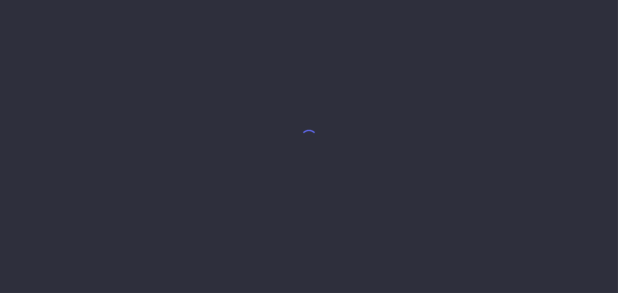
select select "7"
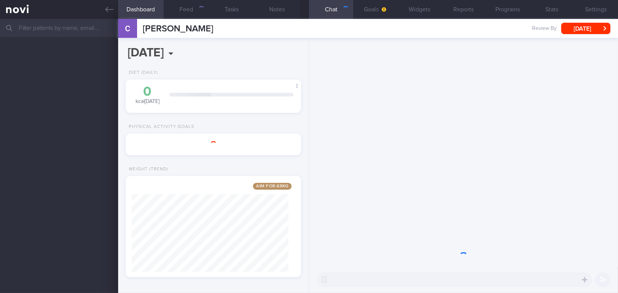
scroll to position [89, 157]
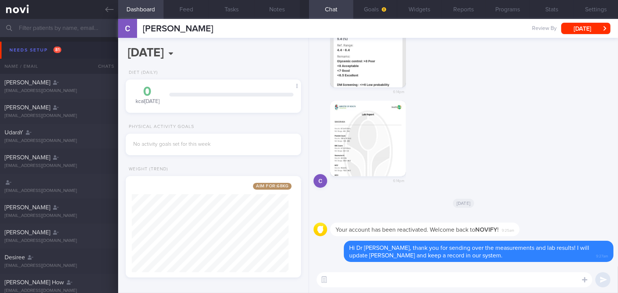
click at [489, 145] on div "6:14pm" at bounding box center [464, 147] width 300 height 92
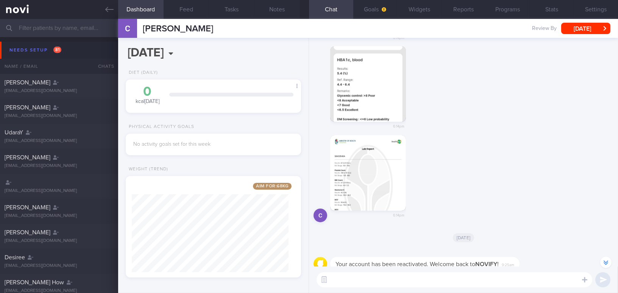
scroll to position [0, 0]
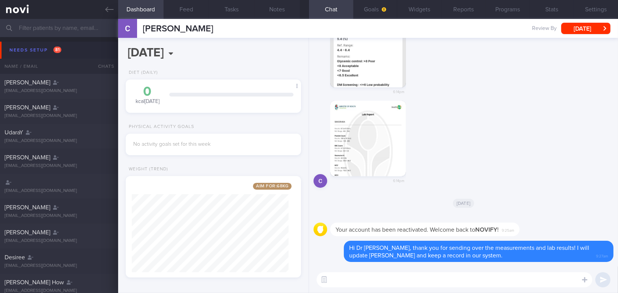
drag, startPoint x: 145, startPoint y: 28, endPoint x: 243, endPoint y: 36, distance: 98.8
click at [243, 36] on div "[PERSON_NAME] [PERSON_NAME] [EMAIL_ADDRESS][DOMAIN_NAME] Review By [DATE] Set N…" at bounding box center [368, 28] width 500 height 19
copy span "[PERSON_NAME]"
click at [588, 29] on button "[DATE]" at bounding box center [586, 28] width 49 height 11
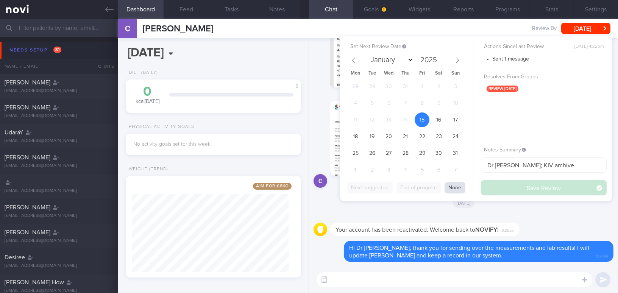
click at [457, 188] on button "None" at bounding box center [455, 187] width 21 height 11
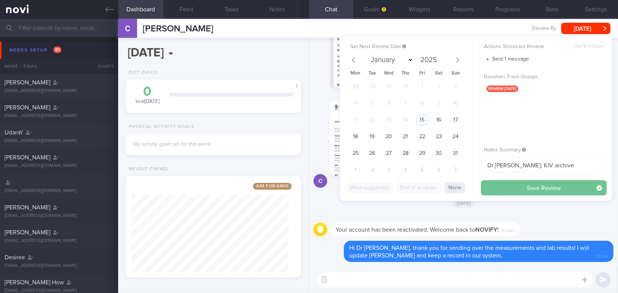
click at [500, 187] on button "Save Review" at bounding box center [544, 187] width 126 height 15
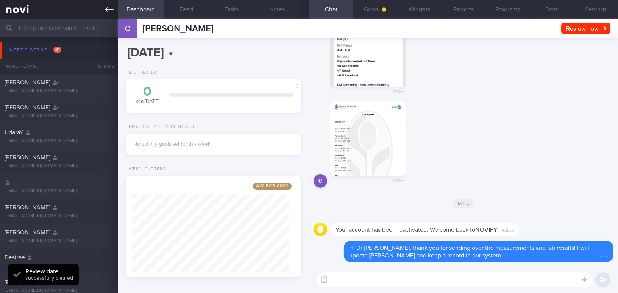
click at [105, 10] on icon at bounding box center [109, 9] width 8 height 8
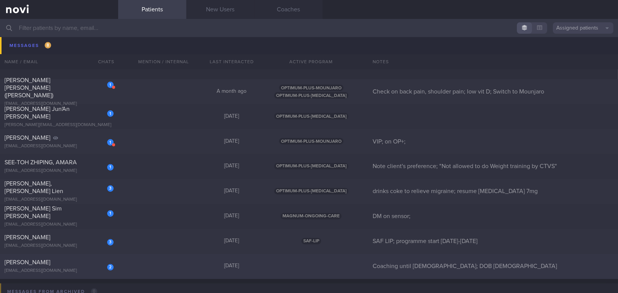
scroll to position [2549, 0]
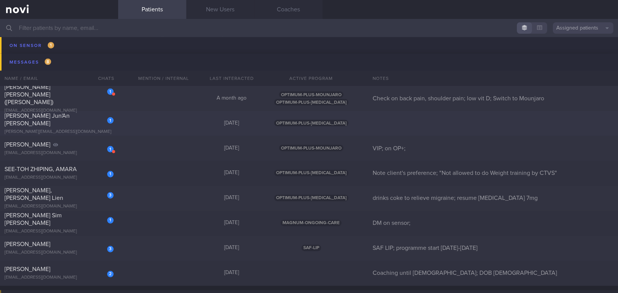
click at [64, 129] on div "[PERSON_NAME][EMAIL_ADDRESS][DOMAIN_NAME]" at bounding box center [59, 132] width 109 height 6
select select "7"
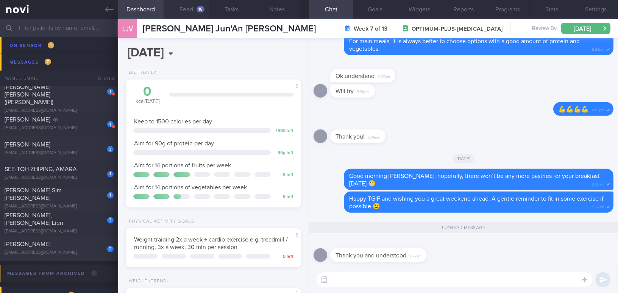
click at [188, 10] on button "Feed 16" at bounding box center [186, 9] width 45 height 19
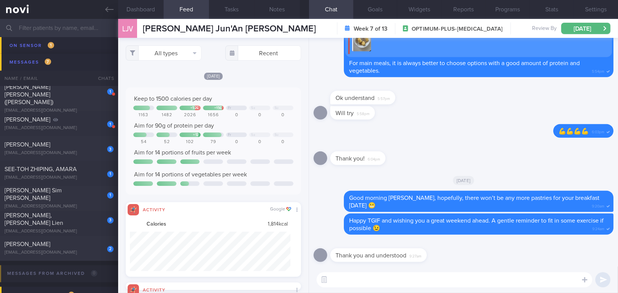
scroll to position [39, 160]
click at [108, 9] on icon at bounding box center [109, 9] width 8 height 8
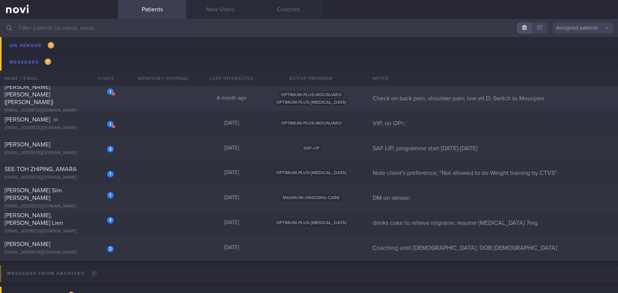
click at [70, 97] on div "[PERSON_NAME] [PERSON_NAME] ([PERSON_NAME])" at bounding box center [58, 94] width 107 height 23
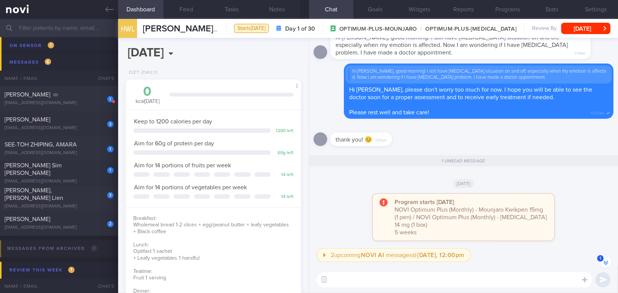
scroll to position [-68, 0]
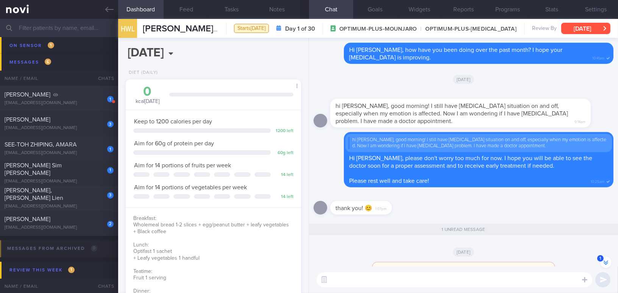
click at [574, 28] on button "[DATE]" at bounding box center [586, 28] width 49 height 11
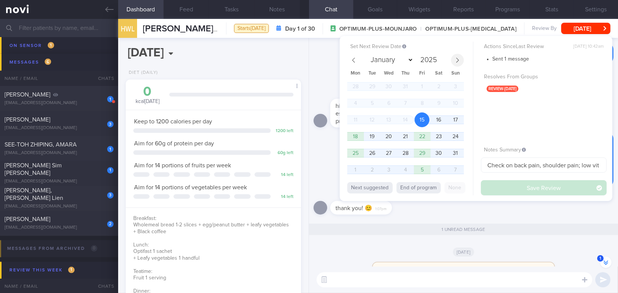
click at [458, 61] on icon at bounding box center [457, 60] width 5 height 5
select select "8"
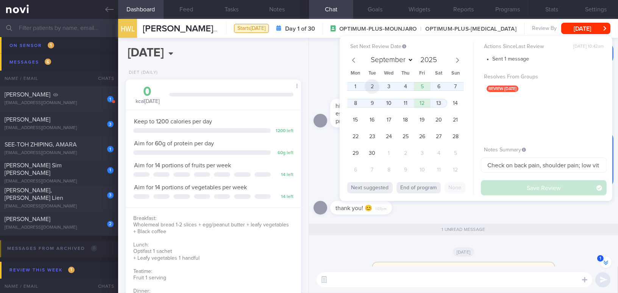
click at [379, 83] on span "2" at bounding box center [372, 86] width 15 height 15
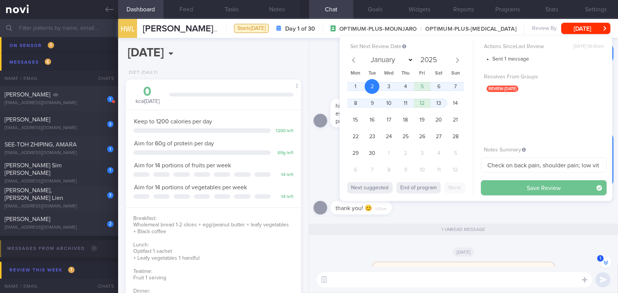
click at [514, 191] on button "Save Review" at bounding box center [544, 187] width 126 height 15
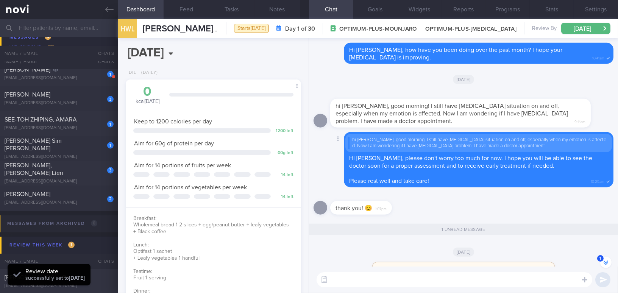
scroll to position [2524, 0]
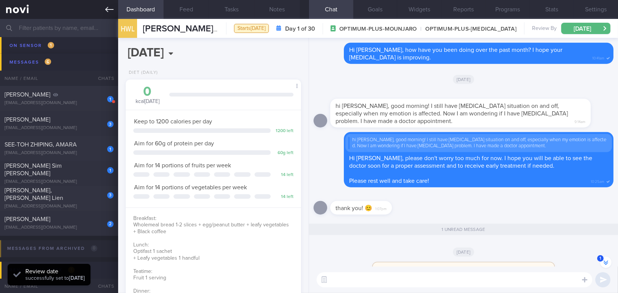
click at [103, 9] on link at bounding box center [59, 9] width 118 height 19
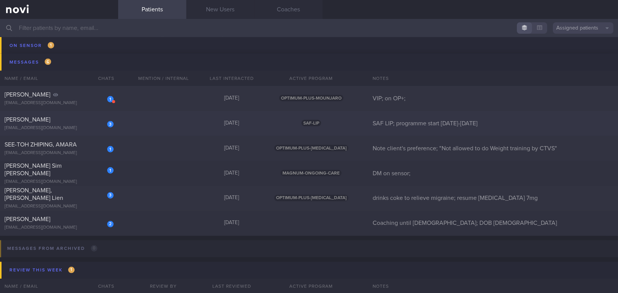
click at [50, 120] on div "[PERSON_NAME]" at bounding box center [58, 120] width 107 height 8
select select "7"
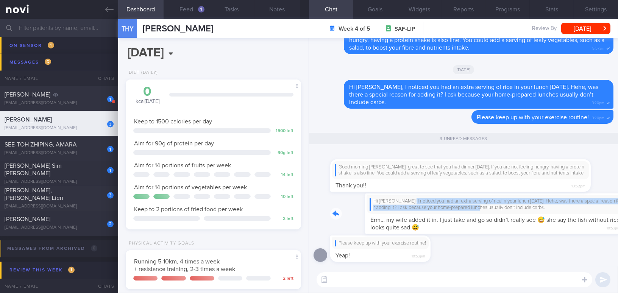
drag, startPoint x: 372, startPoint y: 203, endPoint x: 455, endPoint y: 205, distance: 83.0
click at [455, 205] on div "Hi [PERSON_NAME], I noticed you had an extra serving of rice in your lunch [DAT…" at bounding box center [471, 214] width 283 height 41
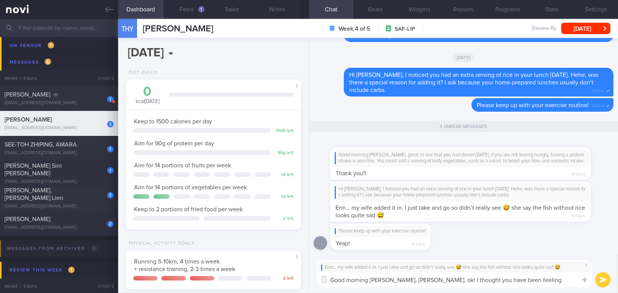
scroll to position [-1, 0]
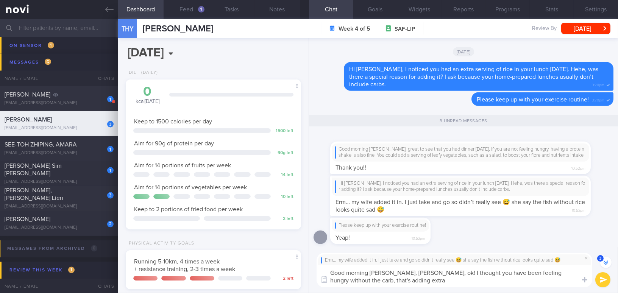
drag, startPoint x: 423, startPoint y: 272, endPoint x: 431, endPoint y: 280, distance: 10.7
click at [431, 280] on textarea "Good morning [PERSON_NAME], [PERSON_NAME], ok! I thought you have been feeling …" at bounding box center [455, 276] width 276 height 22
click at [424, 279] on textarea "Good morning [PERSON_NAME], [PERSON_NAME], ok! I thought you have been feeling …" at bounding box center [455, 276] width 276 height 22
drag, startPoint x: 424, startPoint y: 273, endPoint x: 464, endPoint y: 280, distance: 41.1
click at [464, 280] on textarea "Good morning [PERSON_NAME], [PERSON_NAME], ok! I thought you have been feeling …" at bounding box center [455, 276] width 276 height 22
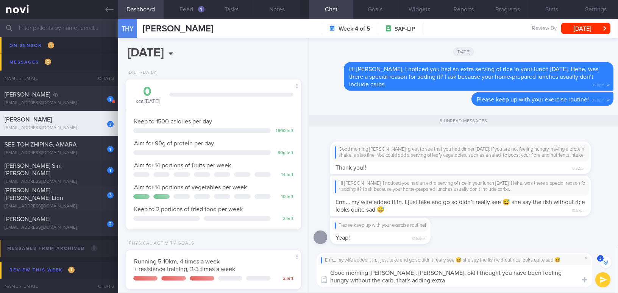
paste textarea "’d been feeling hungry without the carbs, so that’s adding extra."
click at [462, 271] on textarea "Good morning [PERSON_NAME], [PERSON_NAME], ok! I thought you’d been feeling hun…" at bounding box center [455, 276] width 276 height 22
drag, startPoint x: 337, startPoint y: 282, endPoint x: 353, endPoint y: 282, distance: 15.9
click at [353, 282] on textarea "Good morning [PERSON_NAME], [PERSON_NAME], ok! I thought you have been feeling …" at bounding box center [455, 276] width 276 height 22
type textarea "Good morning [PERSON_NAME], [PERSON_NAME], ok! I thought you have been feeling …"
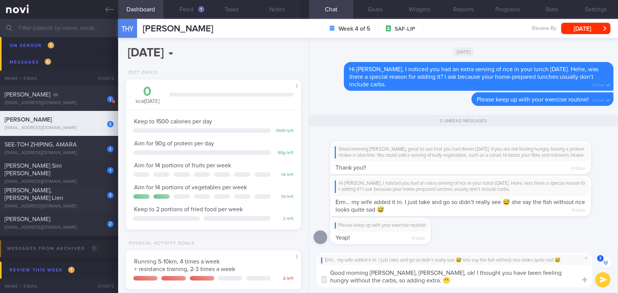
click at [607, 284] on button "submit" at bounding box center [603, 279] width 15 height 15
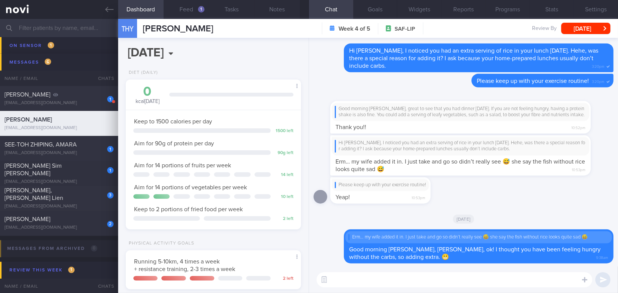
scroll to position [0, 0]
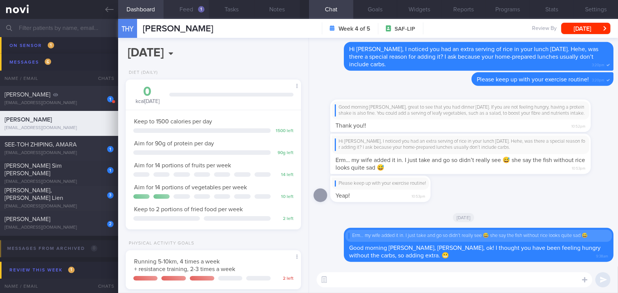
click at [199, 9] on div "1" at bounding box center [201, 9] width 6 height 6
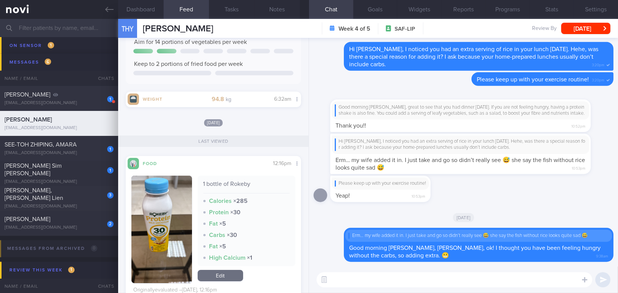
scroll to position [138, 0]
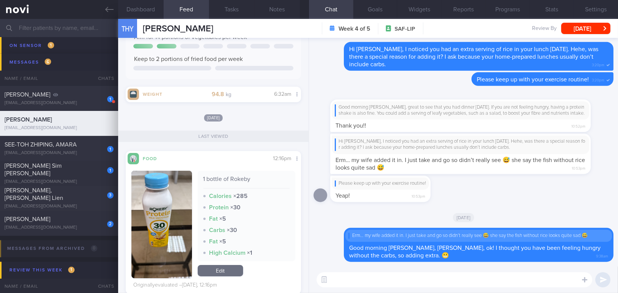
click at [364, 284] on textarea at bounding box center [455, 279] width 276 height 15
click at [147, 13] on button "Dashboard" at bounding box center [140, 9] width 45 height 19
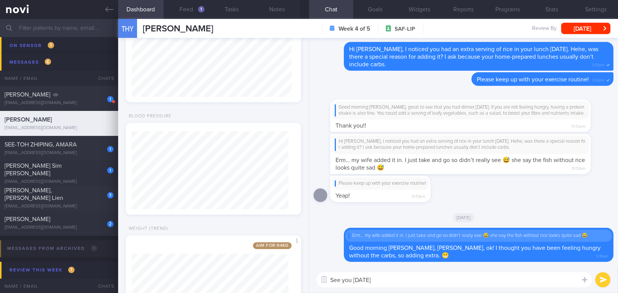
scroll to position [364, 0]
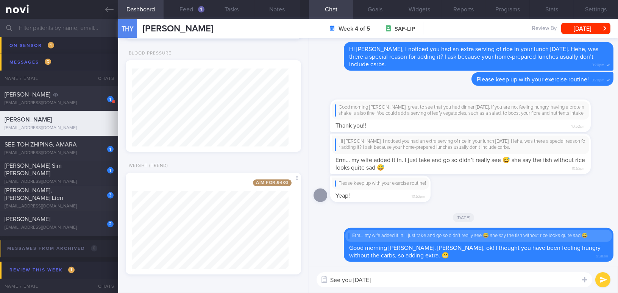
click at [410, 279] on textarea "See you [DATE]" at bounding box center [455, 279] width 276 height 15
click at [389, 279] on textarea "See you [DATE] during our scheduled review appointment" at bounding box center [455, 279] width 276 height 15
drag, startPoint x: 555, startPoint y: 279, endPoint x: 281, endPoint y: 283, distance: 274.4
click at [281, 283] on div "Dashboard Feed 1 Tasks Notes Chat Goals Widgets Reports Programs Stats Settings…" at bounding box center [368, 156] width 500 height 274
click at [509, 281] on textarea "See you [DATE] ([DATE]) at 330pm during our scheduled review appointment" at bounding box center [455, 279] width 276 height 15
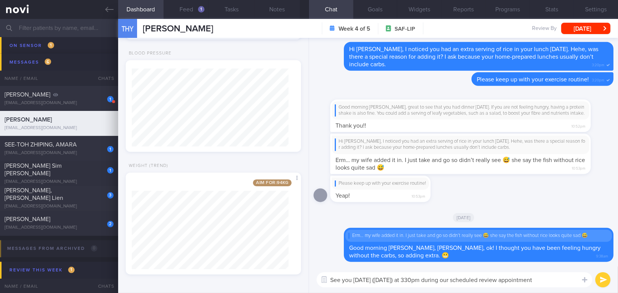
drag, startPoint x: 565, startPoint y: 280, endPoint x: 276, endPoint y: 274, distance: 288.8
click at [276, 274] on div "Dashboard Feed 1 Tasks Notes Chat Goals Widgets Reports Programs Stats Settings…" at bounding box center [368, 156] width 500 height 274
paste textarea "08/25) at 3:30 pm for our scheduled review appointment."
click at [429, 279] on textarea "See you [DATE] ([DATE]) at 3:30 pm for our scheduled review appointment." at bounding box center [455, 279] width 276 height 15
click at [561, 279] on textarea "See you [DATE] ([DATE]) at 330pm for our scheduled review appointment." at bounding box center [455, 279] width 276 height 15
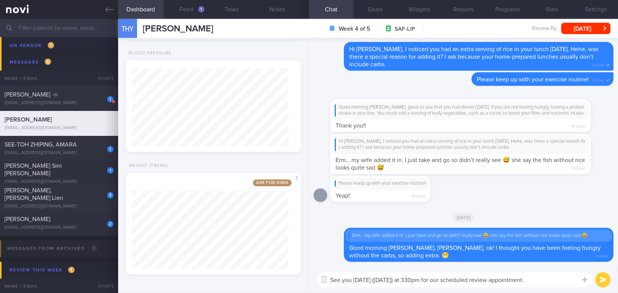
type textarea "See you [DATE] ([DATE]) at 330pm for our scheduled review appointment."
click at [601, 280] on button "submit" at bounding box center [603, 279] width 15 height 15
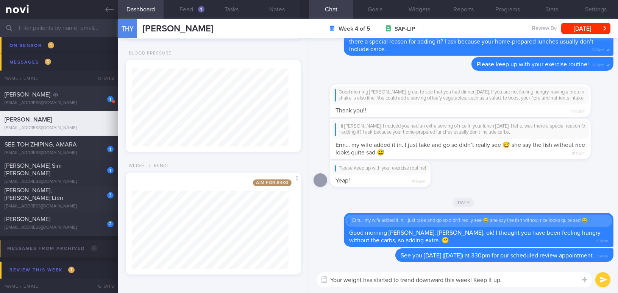
type textarea "Your weight has started to trend downward this week! Keep it up."
click at [601, 277] on button "submit" at bounding box center [603, 279] width 15 height 15
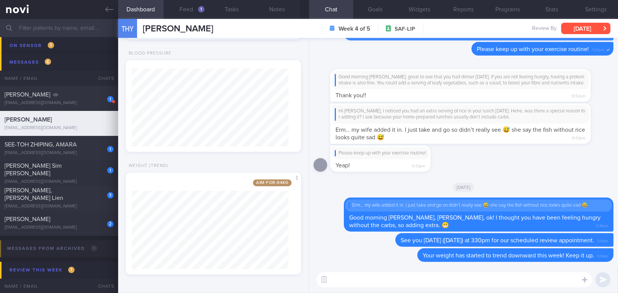
click at [575, 24] on button "[DATE]" at bounding box center [586, 28] width 49 height 11
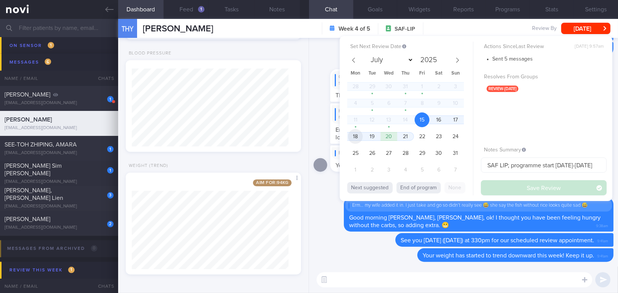
click at [359, 136] on span "18" at bounding box center [355, 136] width 15 height 15
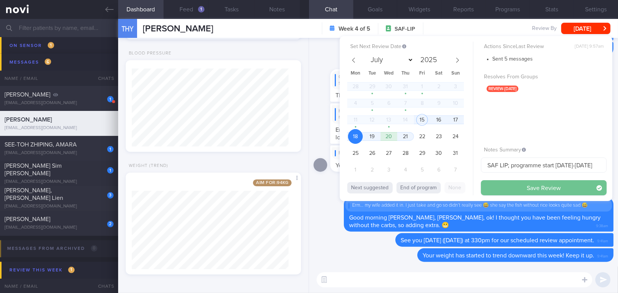
click at [522, 185] on button "Save Review" at bounding box center [544, 187] width 126 height 15
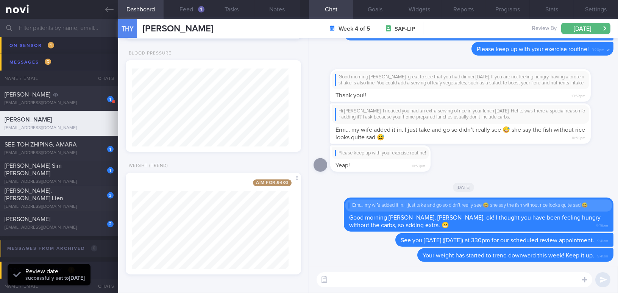
scroll to position [80, 160]
click at [577, 27] on button "[DATE]" at bounding box center [586, 28] width 49 height 11
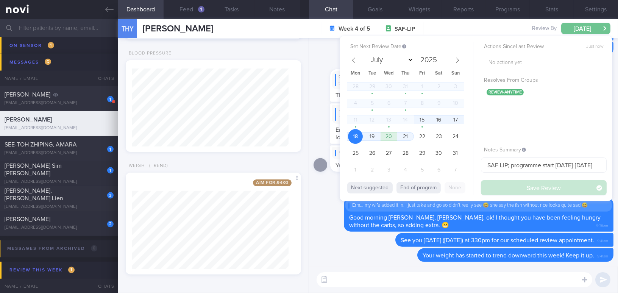
click at [591, 28] on button "[DATE]" at bounding box center [586, 28] width 49 height 11
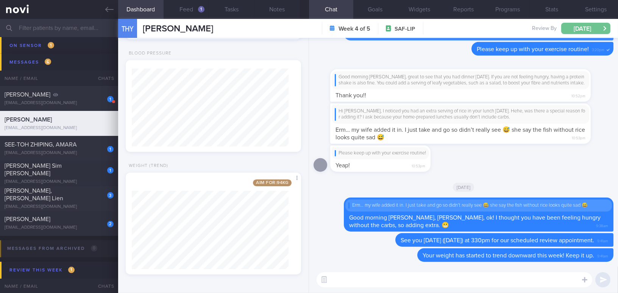
click at [576, 28] on button "[DATE]" at bounding box center [586, 28] width 49 height 11
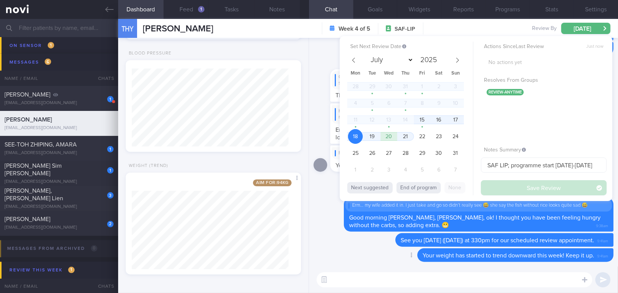
click at [346, 263] on div "Delete Your weight has started to trend downward this week! Keep it up. 9:41am" at bounding box center [464, 258] width 300 height 18
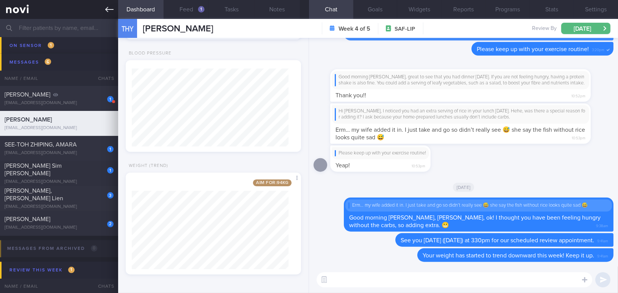
click at [105, 8] on icon at bounding box center [109, 9] width 8 height 8
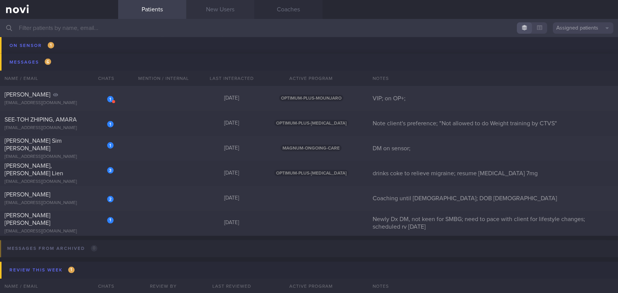
click at [241, 7] on link "New Users" at bounding box center [220, 9] width 68 height 19
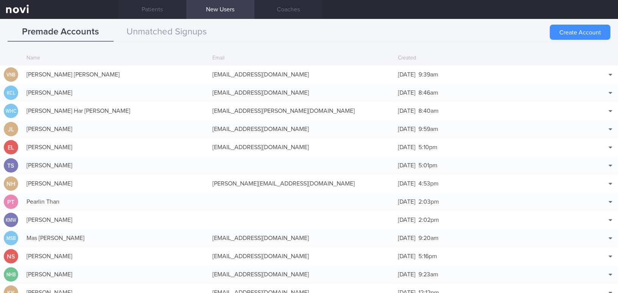
click at [570, 31] on button "Create Account" at bounding box center [580, 32] width 61 height 15
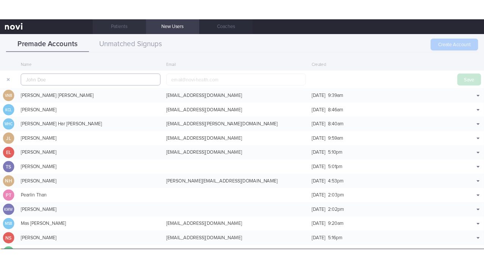
scroll to position [18, 0]
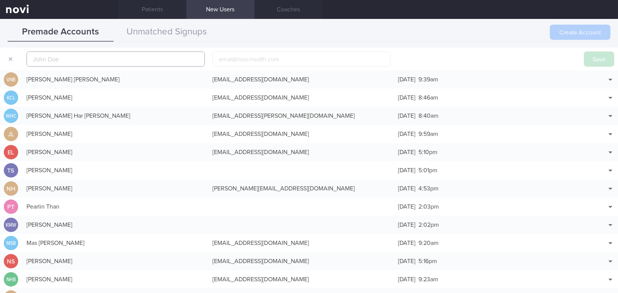
paste input "[PERSON_NAME]"
type input "[PERSON_NAME]"
click at [252, 53] on input "email" at bounding box center [302, 59] width 178 height 15
paste input "[EMAIL_ADDRESS][DOMAIN_NAME]"
type input "[EMAIL_ADDRESS][DOMAIN_NAME]"
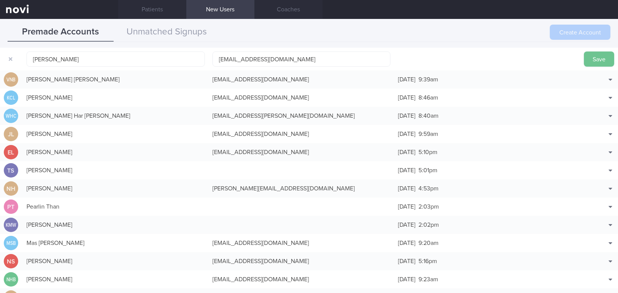
click at [592, 55] on button "Save" at bounding box center [599, 59] width 30 height 15
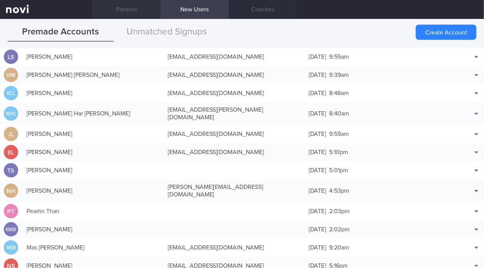
click at [135, 7] on link "Patients" at bounding box center [126, 9] width 68 height 19
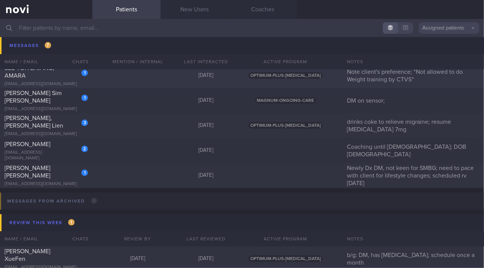
scroll to position [2572, 0]
click at [49, 106] on div "[EMAIL_ADDRESS][DOMAIN_NAME]" at bounding box center [46, 109] width 83 height 6
select select "7"
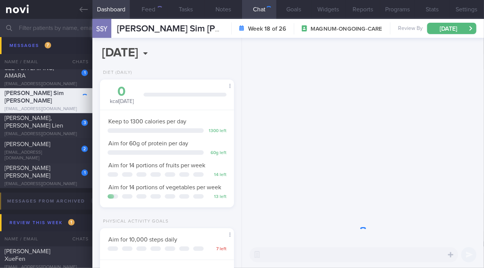
scroll to position [68, 116]
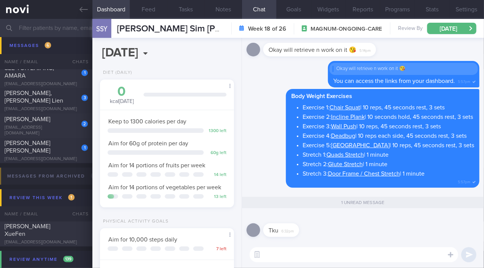
click at [295, 258] on textarea at bounding box center [354, 254] width 209 height 15
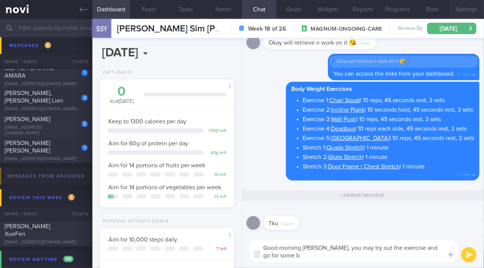
scroll to position [0, 0]
drag, startPoint x: 322, startPoint y: 247, endPoint x: 372, endPoint y: 256, distance: 50.5
click at [372, 256] on textarea "Good morning [PERSON_NAME], you may try out the exercise and go for some brisk …" at bounding box center [354, 251] width 209 height 22
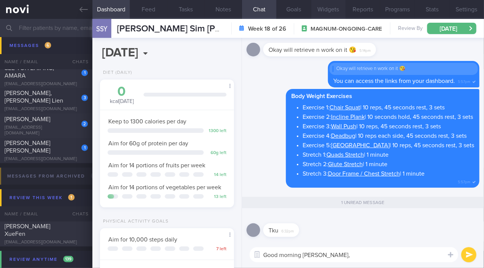
type textarea "Good morning [PERSON_NAME],"
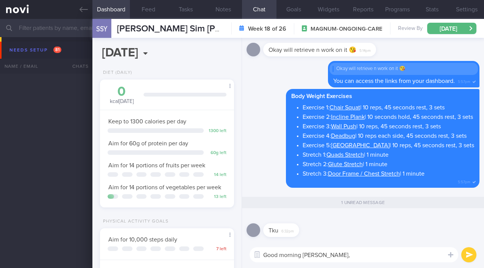
select select "7"
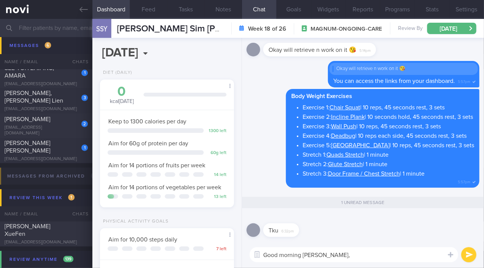
paste textarea "You may try the exercises and go for some brisk walking over the weekend."
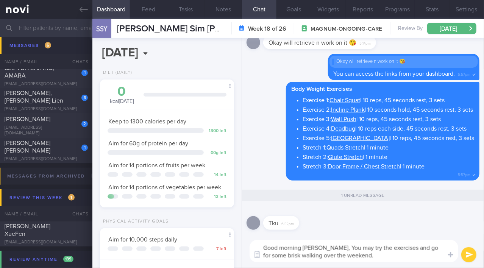
scroll to position [0, 0]
click at [324, 248] on textarea "Good morning Stella, You may try the exercises and go for some brisk walking ov…" at bounding box center [354, 251] width 209 height 22
click at [366, 254] on textarea "Good morning Stella, you may try the exercises and go for some brisk walking ov…" at bounding box center [354, 251] width 209 height 22
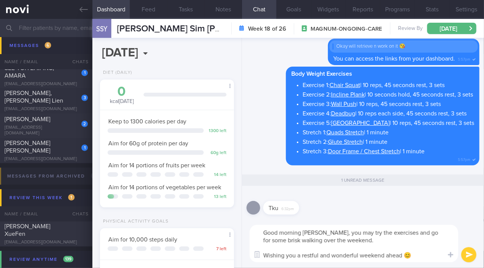
type textarea "Good morning Stella, you may try the exercises and go for some brisk walking ov…"
click at [468, 258] on button "submit" at bounding box center [469, 254] width 15 height 15
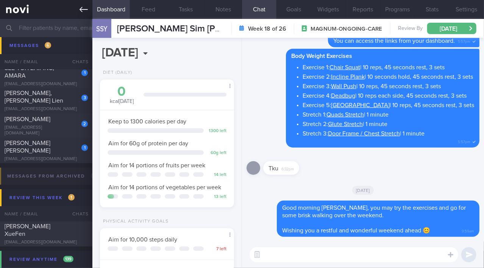
click at [76, 11] on link at bounding box center [46, 9] width 92 height 19
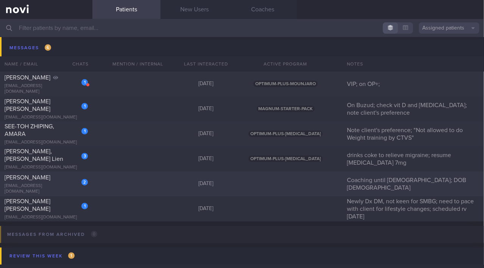
scroll to position [2503, 0]
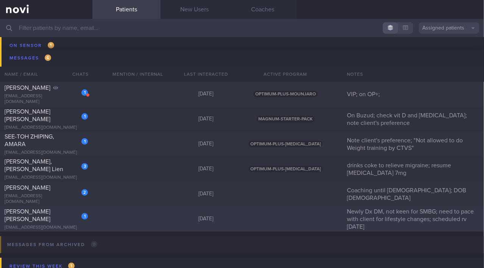
click at [50, 213] on span "[PERSON_NAME] [PERSON_NAME]" at bounding box center [28, 216] width 46 height 14
select select "8"
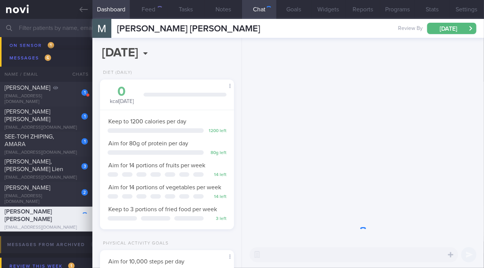
scroll to position [59, 119]
